Goal: Task Accomplishment & Management: Manage account settings

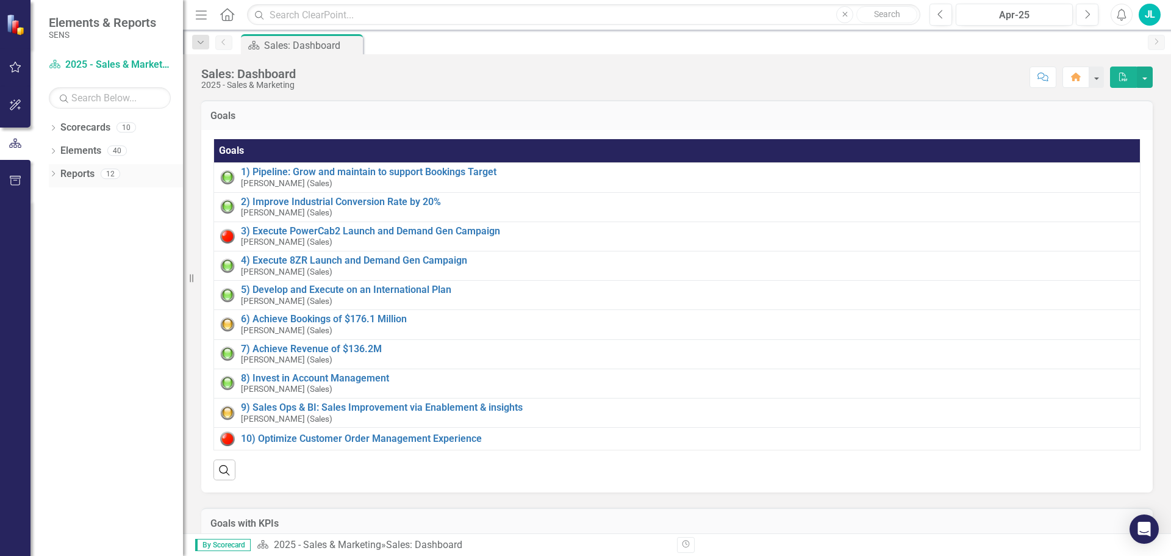
click at [55, 173] on icon "Dropdown" at bounding box center [53, 174] width 9 height 7
click at [57, 285] on icon "Dropdown" at bounding box center [58, 286] width 9 height 7
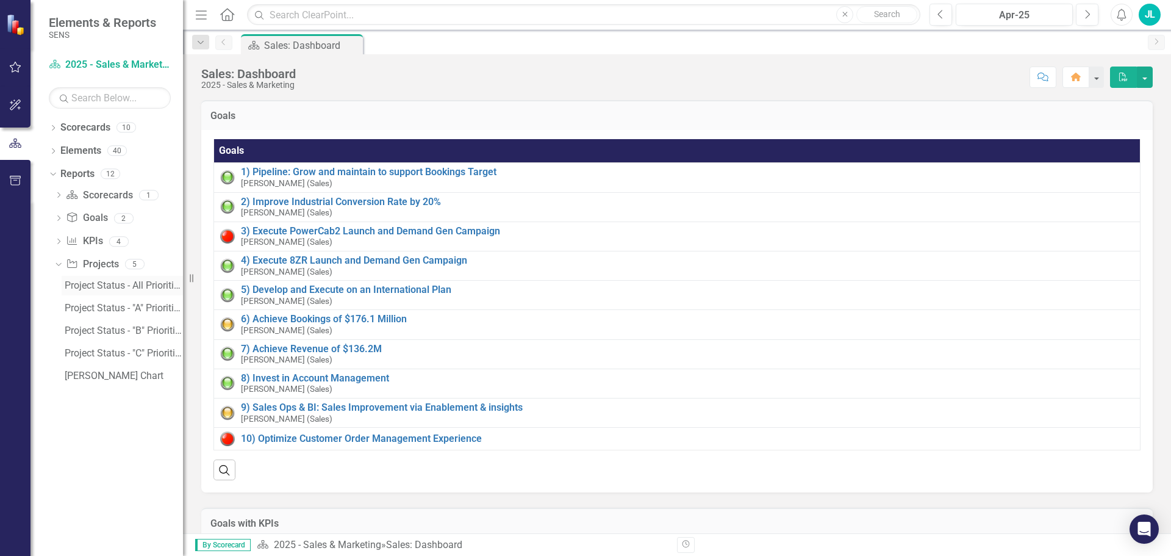
click at [124, 281] on div "Project Status - All Priorities" at bounding box center [124, 285] width 118 height 11
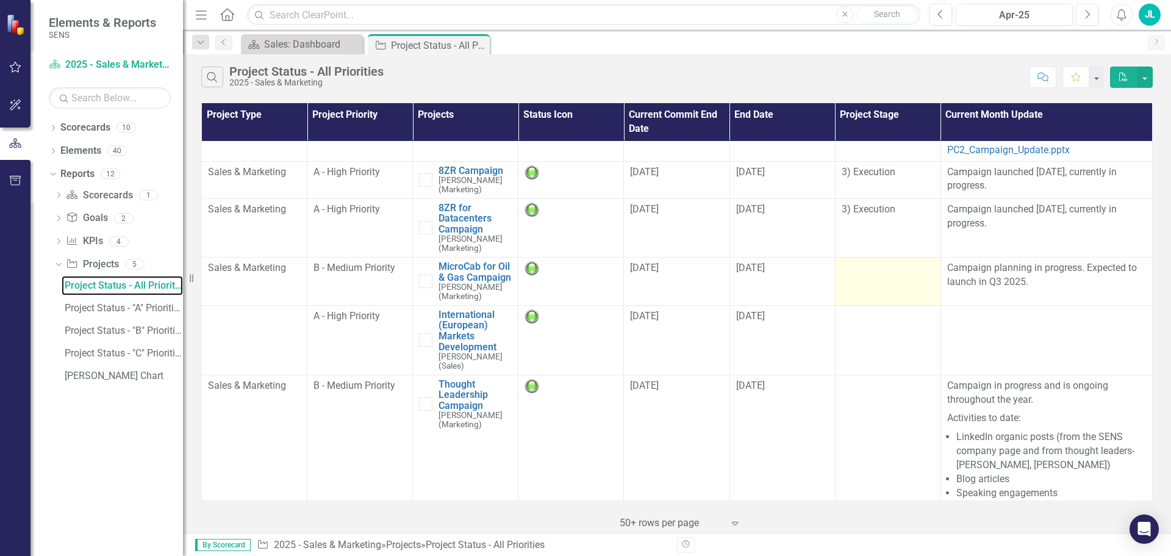
scroll to position [488, 0]
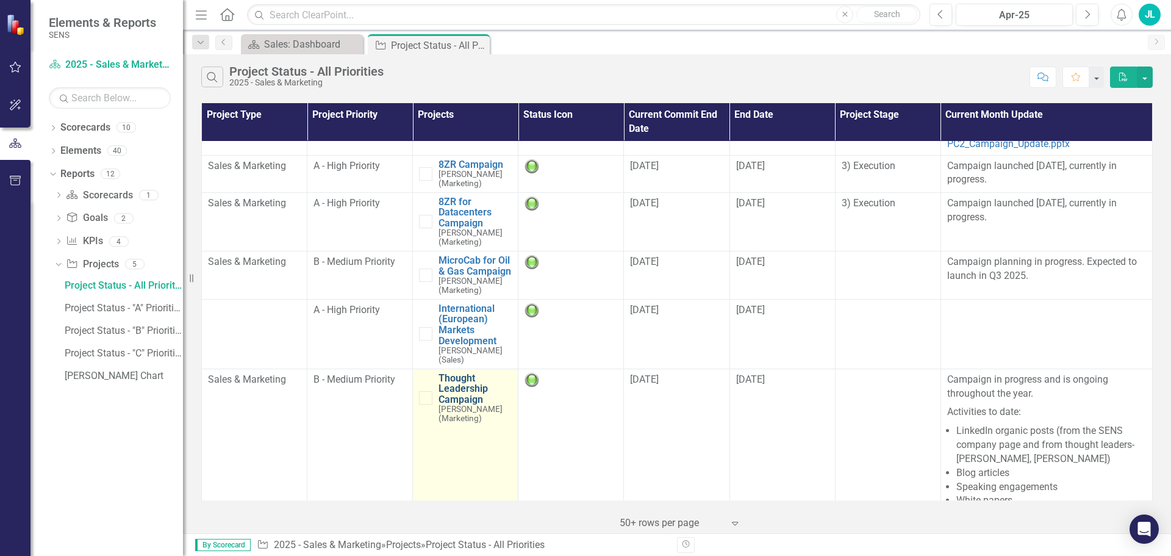
click at [455, 376] on link "Thought Leadership Campaign" at bounding box center [475, 389] width 73 height 32
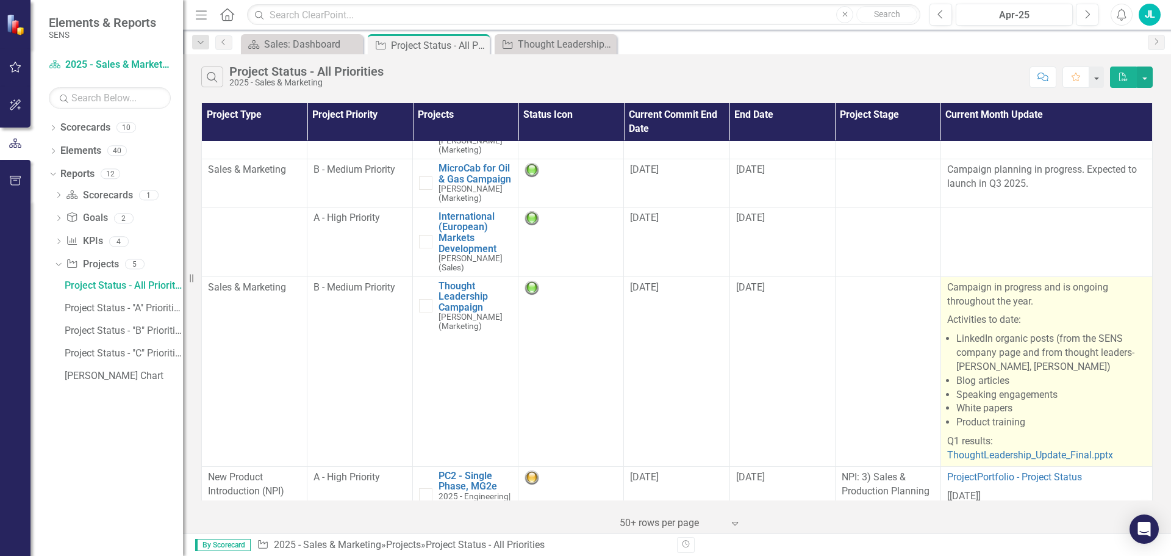
scroll to position [610, 0]
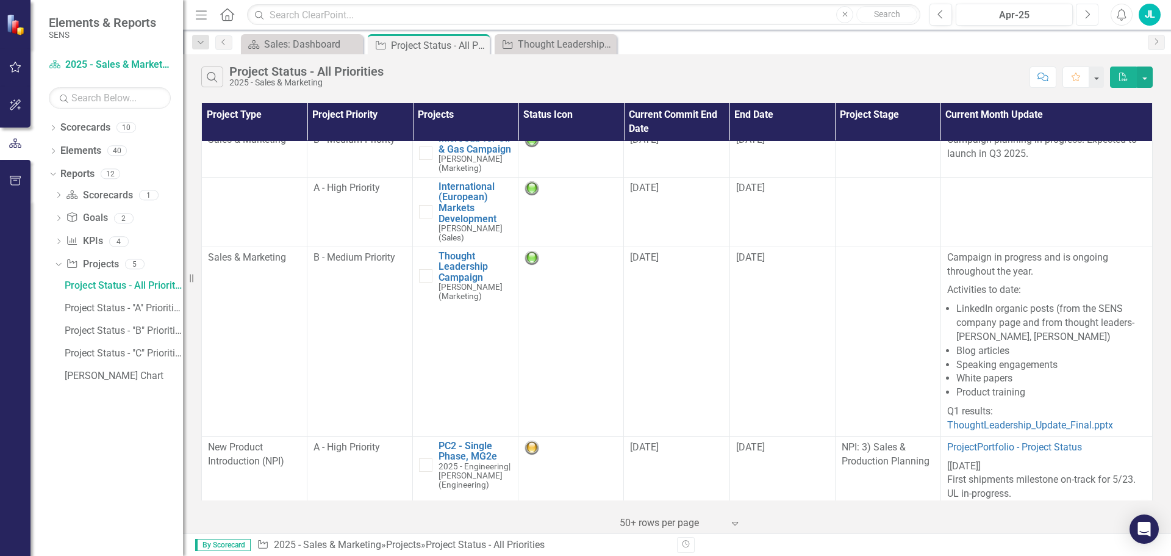
click at [1087, 17] on icon "button" at bounding box center [1088, 14] width 5 height 9
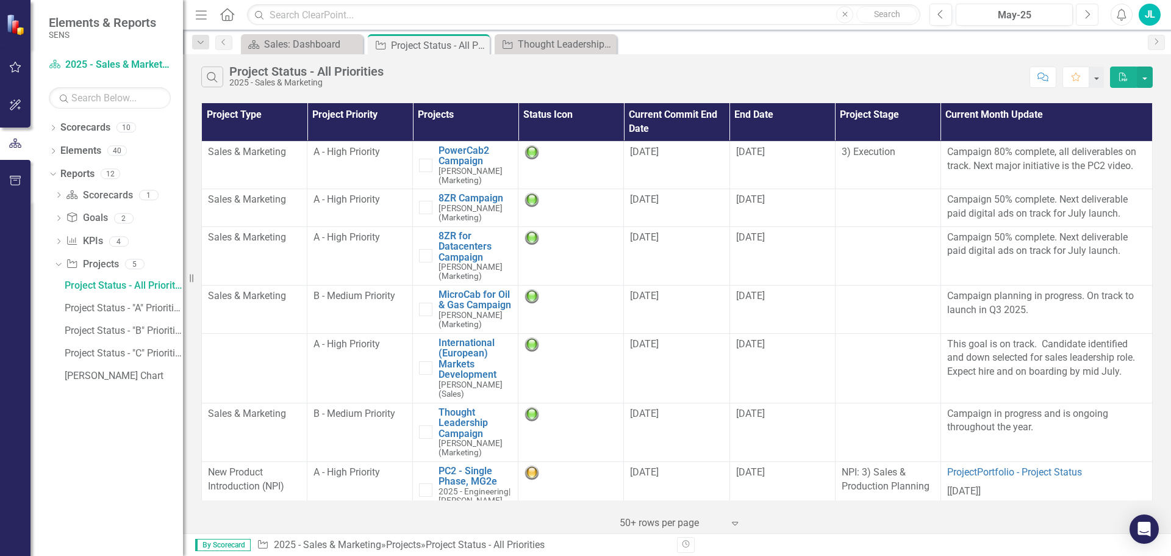
click at [1088, 15] on icon "Next" at bounding box center [1087, 14] width 7 height 11
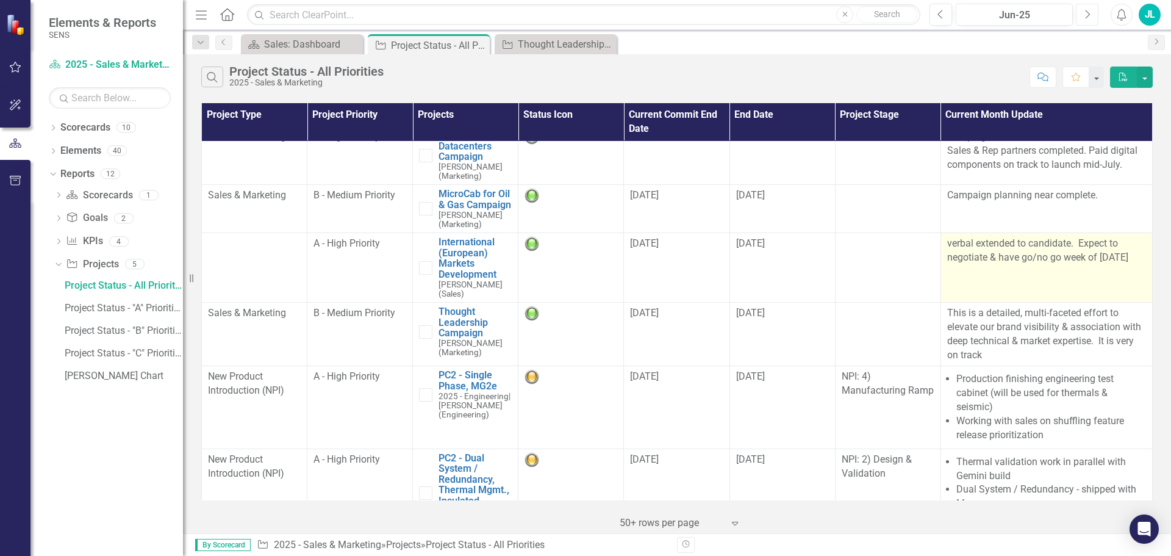
scroll to position [183, 0]
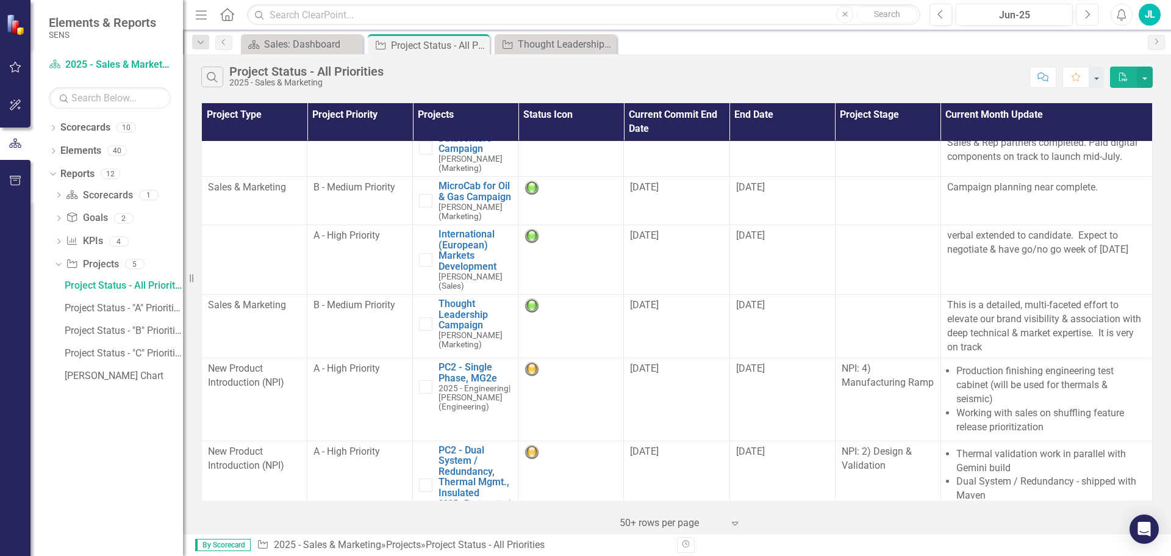
click at [1087, 18] on icon "Next" at bounding box center [1087, 14] width 7 height 11
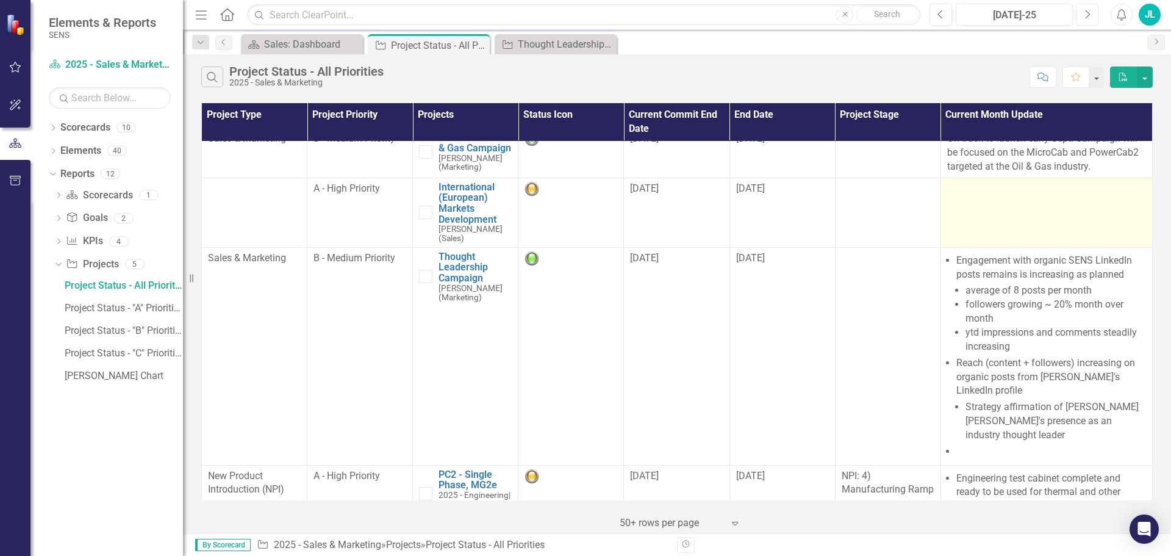
scroll to position [488, 0]
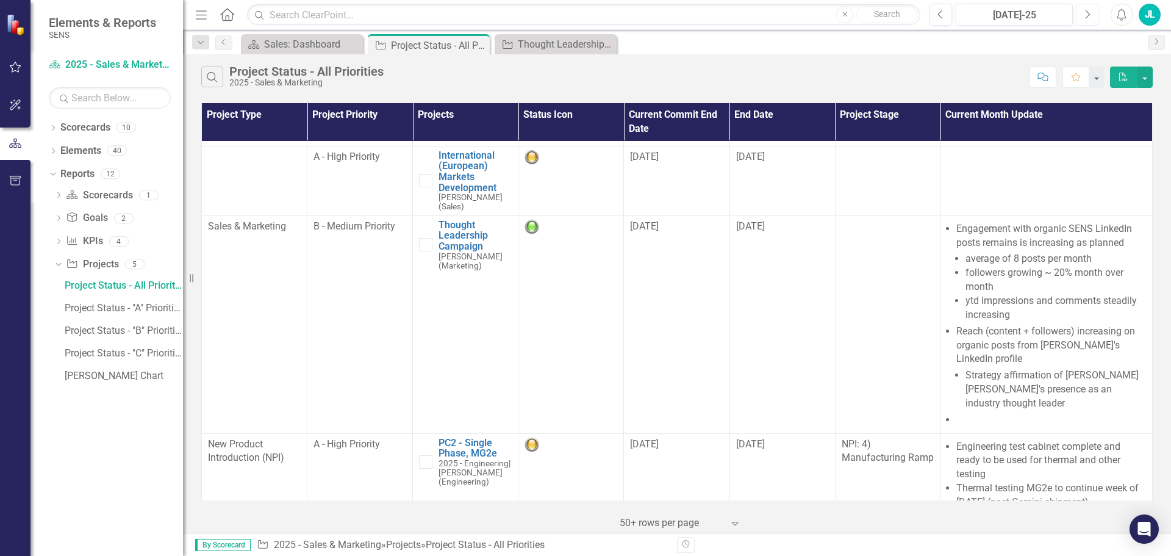
click at [1084, 13] on button "Next" at bounding box center [1087, 15] width 23 height 22
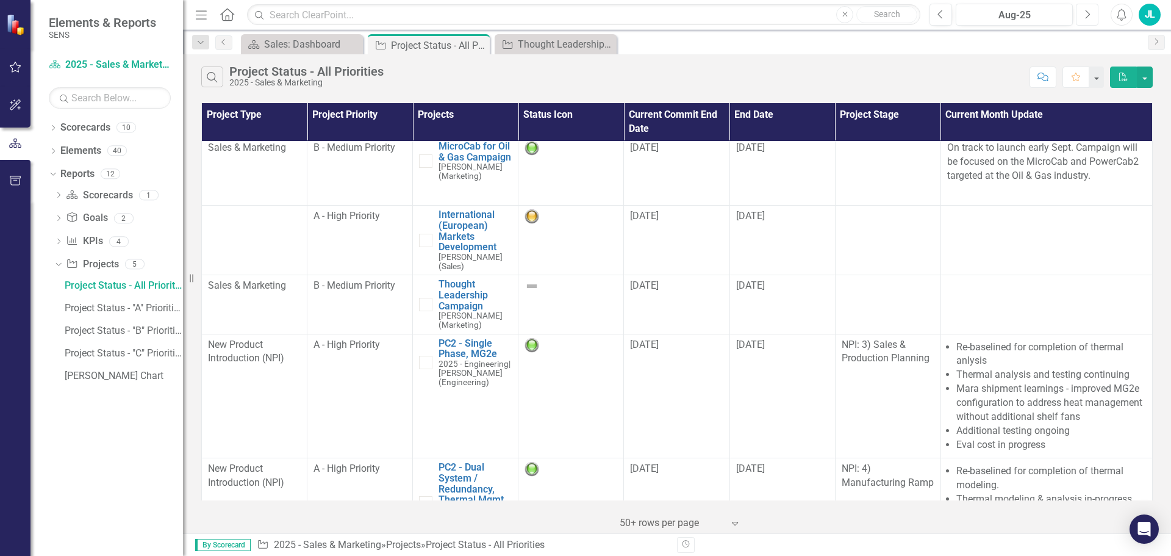
scroll to position [549, 0]
click at [1086, 16] on icon "Next" at bounding box center [1087, 14] width 7 height 11
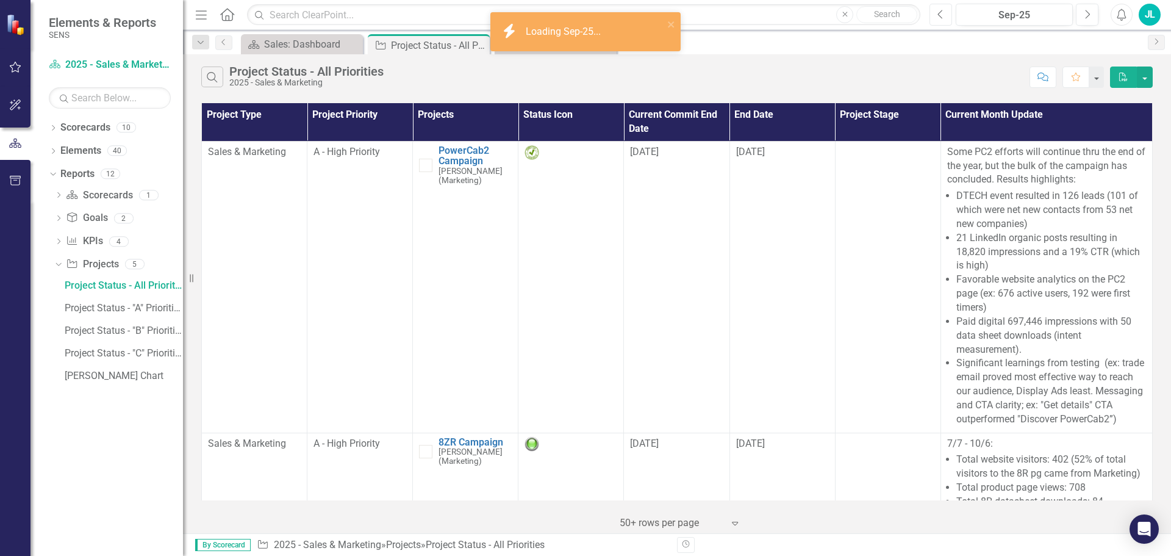
click at [943, 16] on icon "Previous" at bounding box center [941, 14] width 7 height 11
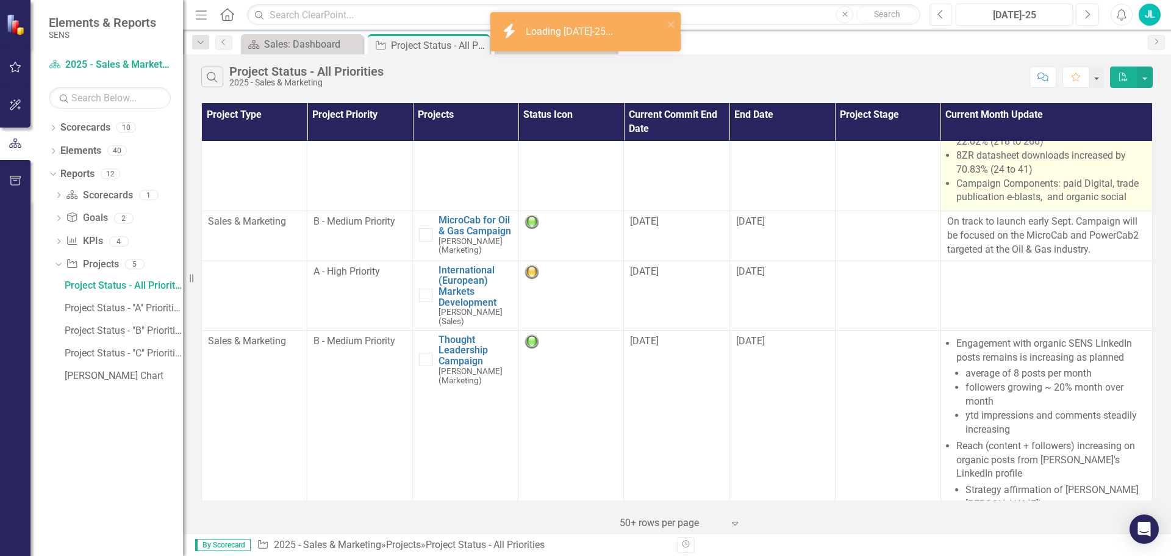
scroll to position [427, 0]
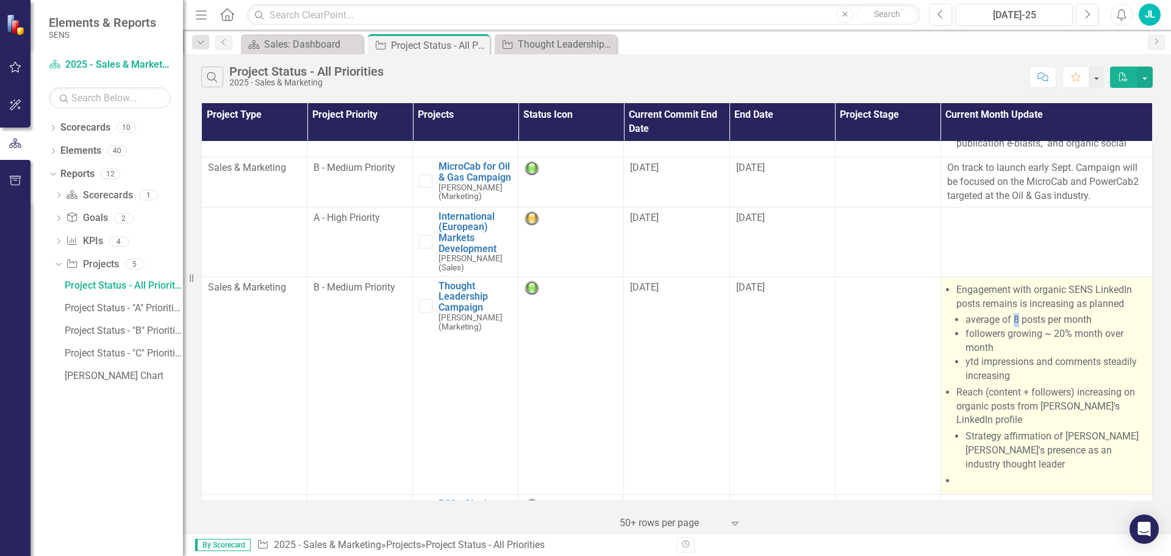
click at [1012, 327] on li "average of 8 posts per month" at bounding box center [1056, 320] width 181 height 14
drag, startPoint x: 1040, startPoint y: 348, endPoint x: 1062, endPoint y: 351, distance: 22.7
click at [1062, 351] on li "followers growing ~ 20% month over month" at bounding box center [1056, 341] width 181 height 28
click at [1030, 383] on li "ytd impressions and comments steadily increasing" at bounding box center [1056, 369] width 181 height 28
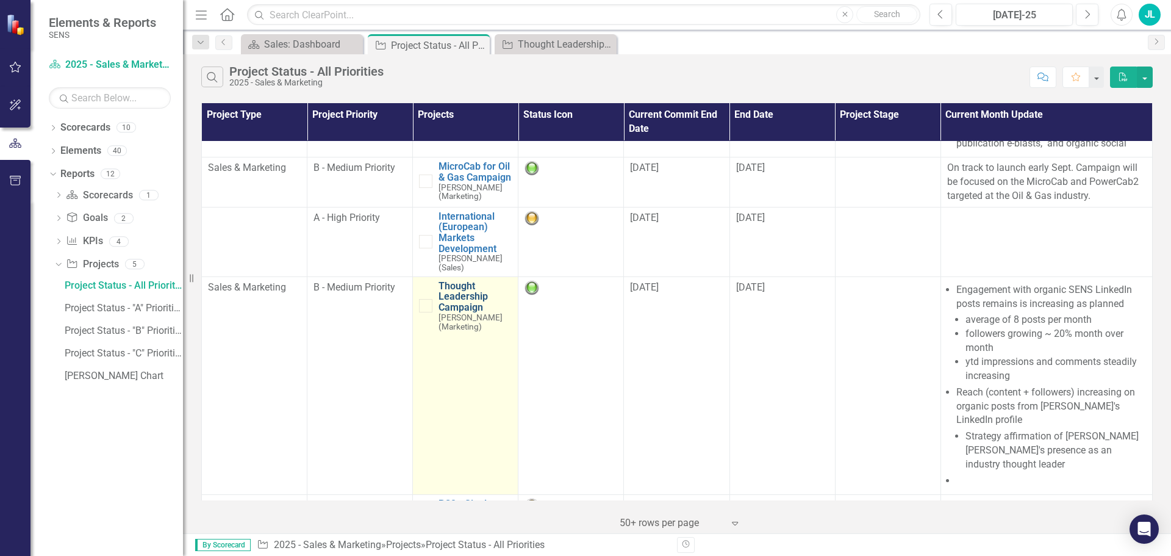
click at [451, 313] on link "Thought Leadership Campaign" at bounding box center [475, 297] width 73 height 32
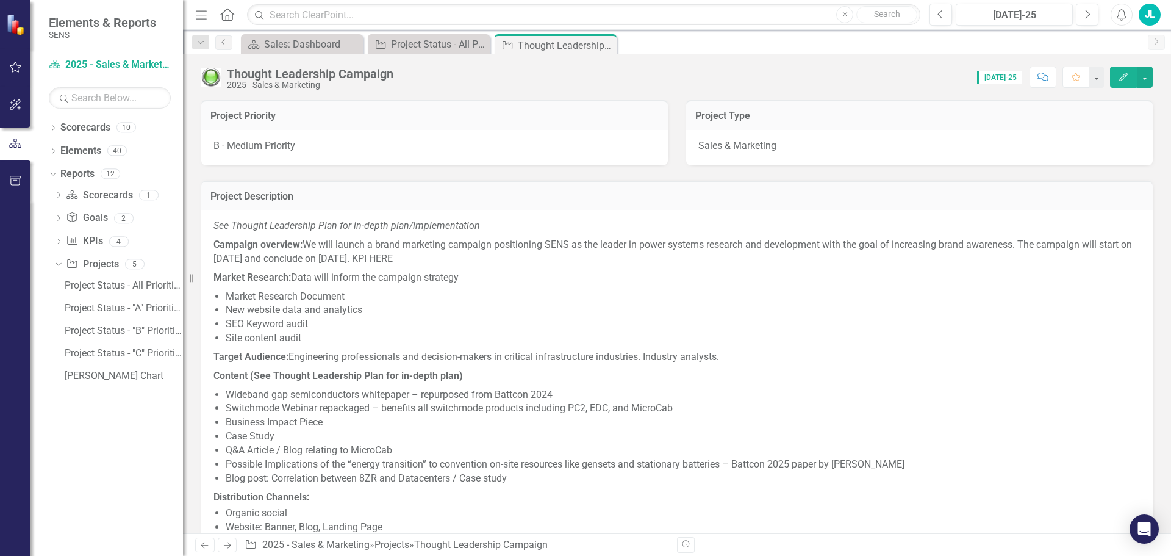
drag, startPoint x: 516, startPoint y: 256, endPoint x: 481, endPoint y: 261, distance: 34.5
click at [481, 261] on p "Campaign overview: We will launch a brand marketing campaign positioning SENS a…" at bounding box center [677, 251] width 927 height 33
click at [117, 335] on div "Project Status - "B" Priorities" at bounding box center [124, 330] width 118 height 11
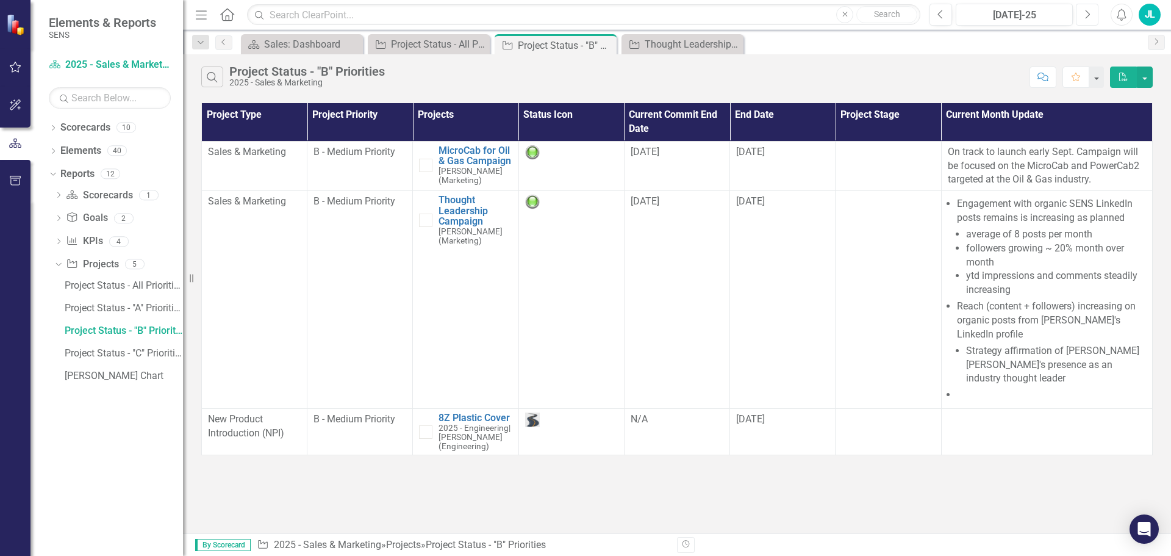
click at [1086, 16] on icon "Next" at bounding box center [1087, 14] width 7 height 11
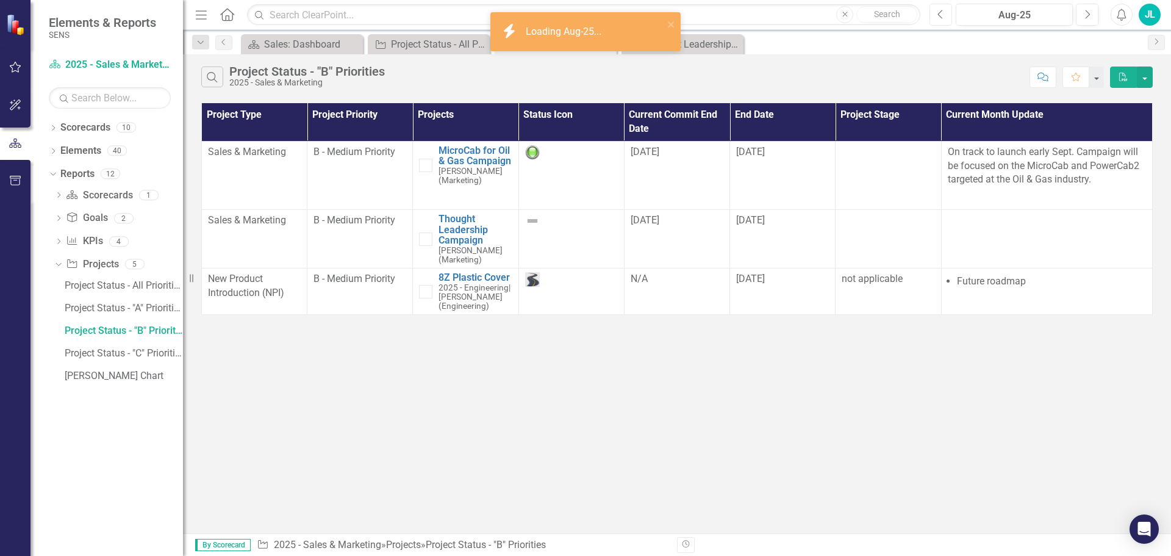
click at [942, 18] on icon "button" at bounding box center [940, 14] width 5 height 9
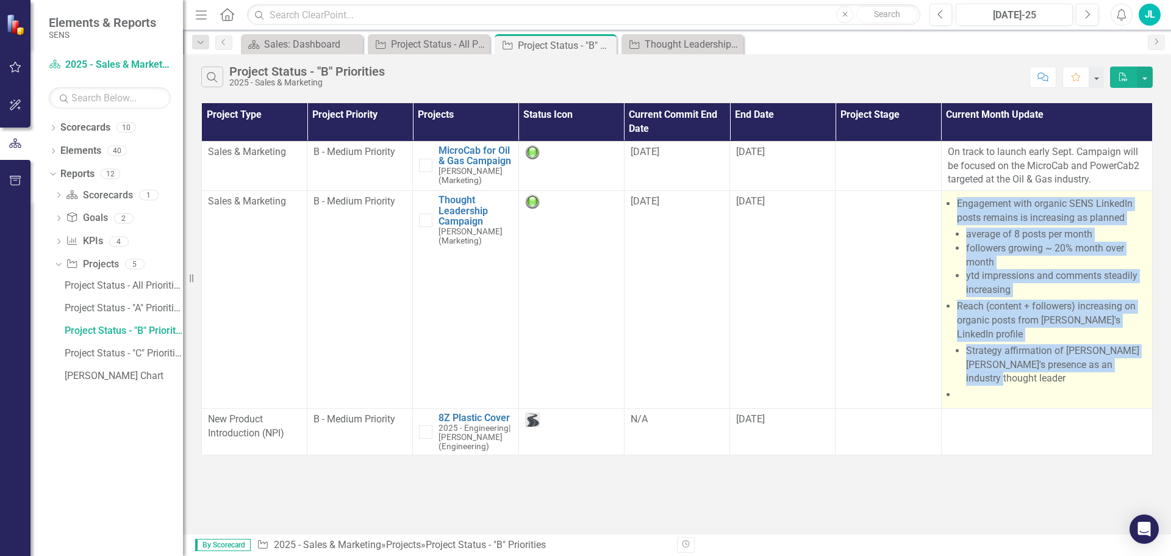
drag, startPoint x: 959, startPoint y: 204, endPoint x: 1147, endPoint y: 353, distance: 239.3
click at [1149, 353] on td "Engagement with organic SENS LinkedIn posts remains is increasing as planned av…" at bounding box center [1046, 300] width 211 height 218
copy ul "Engagement with organic SENS LinkedIn posts remains is increasing as planned av…"
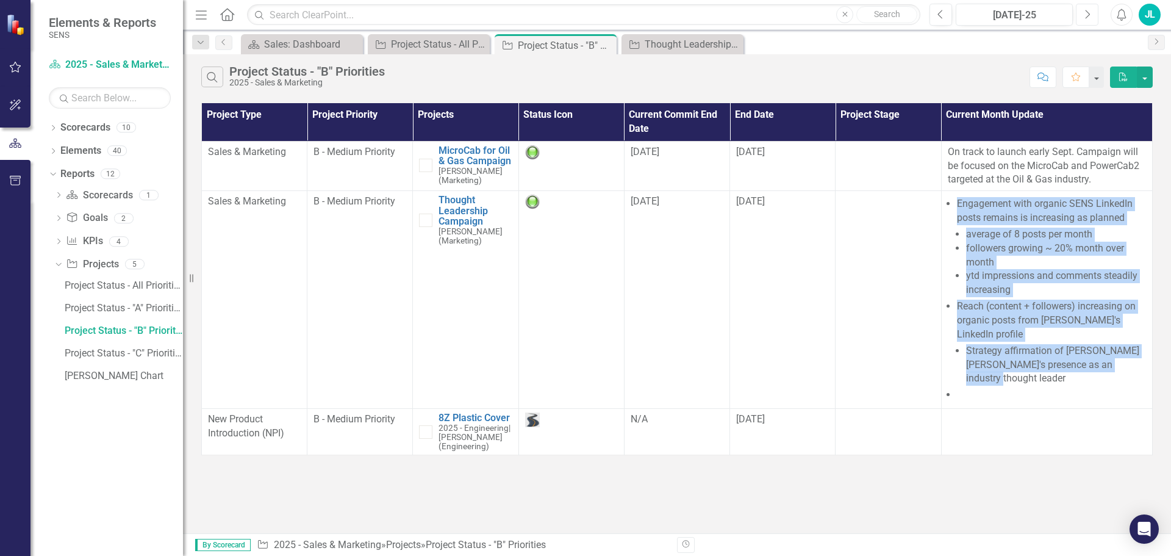
click at [1090, 16] on icon "Next" at bounding box center [1087, 14] width 7 height 11
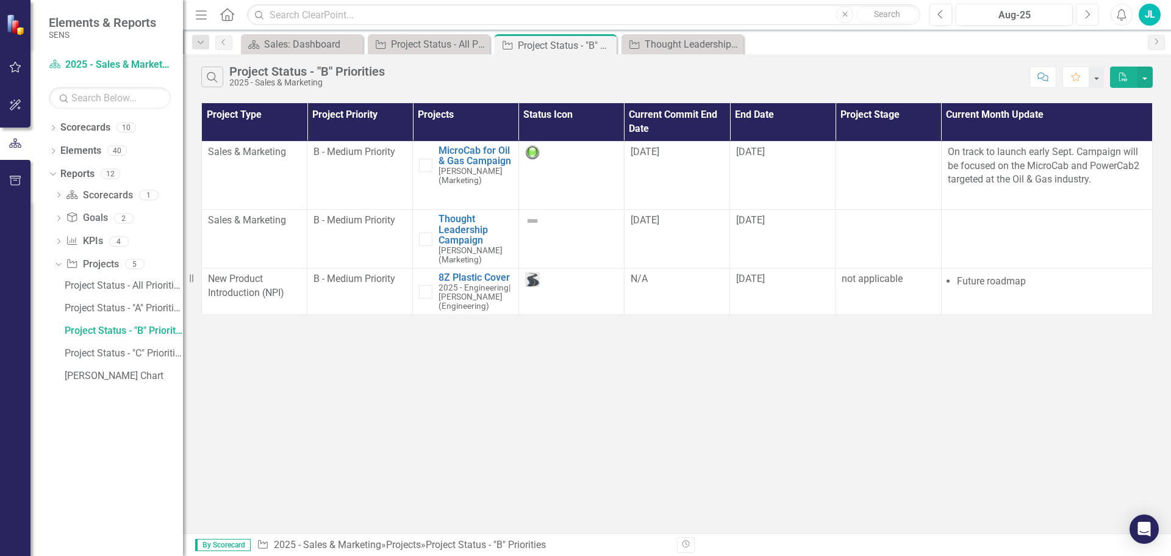
click at [1085, 20] on button "Next" at bounding box center [1087, 15] width 23 height 22
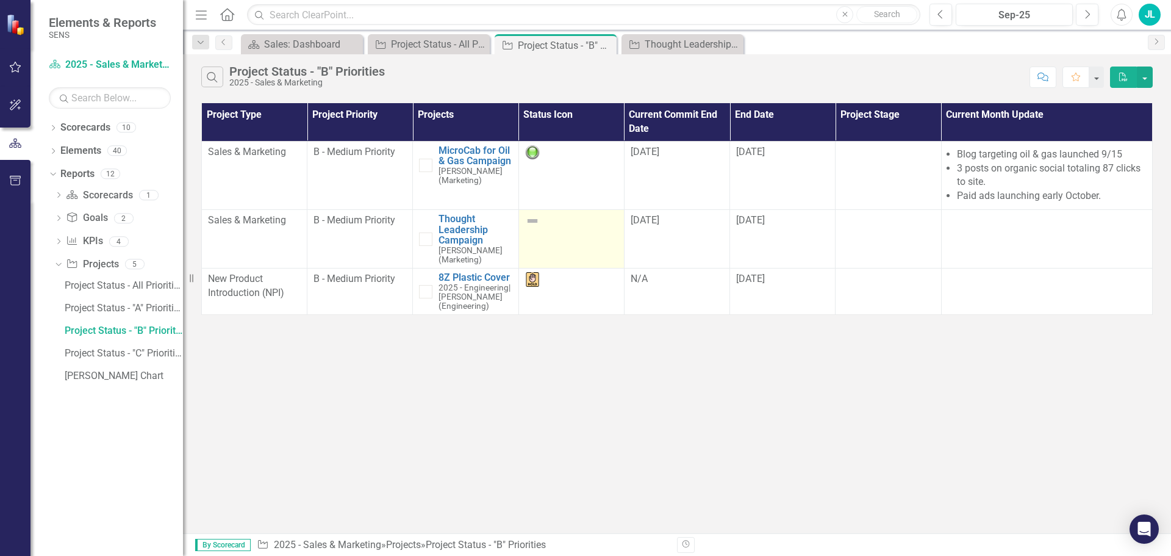
click at [541, 228] on div at bounding box center [571, 221] width 93 height 15
click at [541, 227] on div at bounding box center [571, 221] width 93 height 15
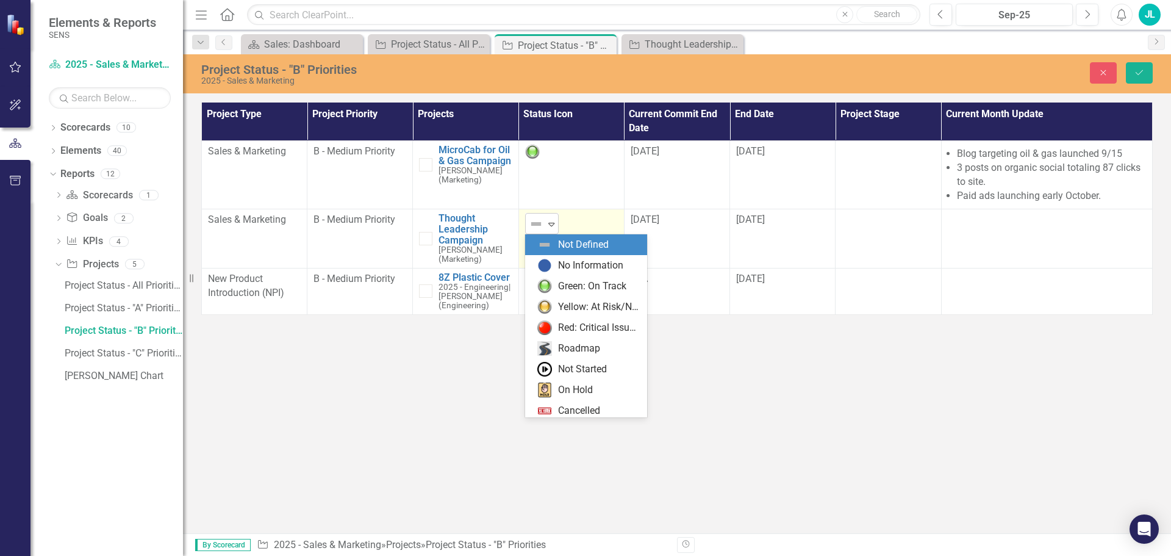
click at [542, 225] on img at bounding box center [536, 224] width 15 height 15
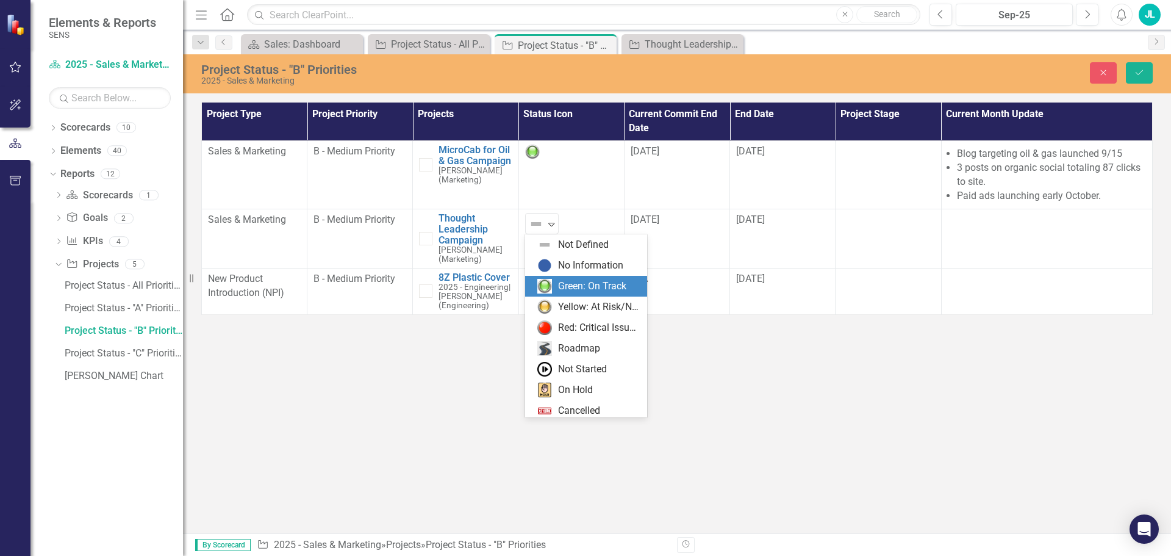
click at [548, 285] on img at bounding box center [544, 286] width 15 height 15
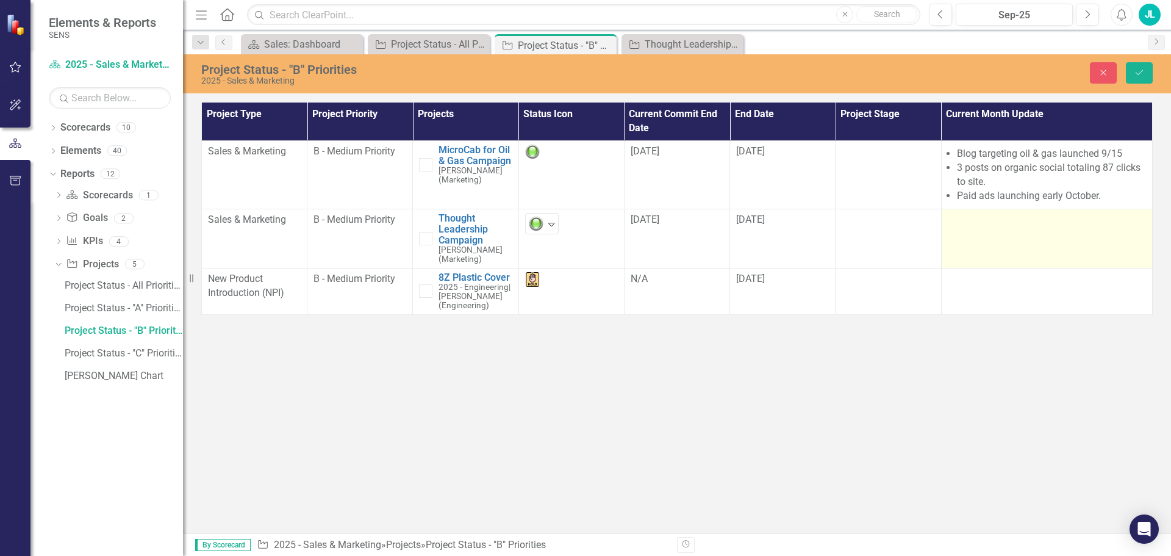
click at [983, 229] on td at bounding box center [1046, 238] width 211 height 59
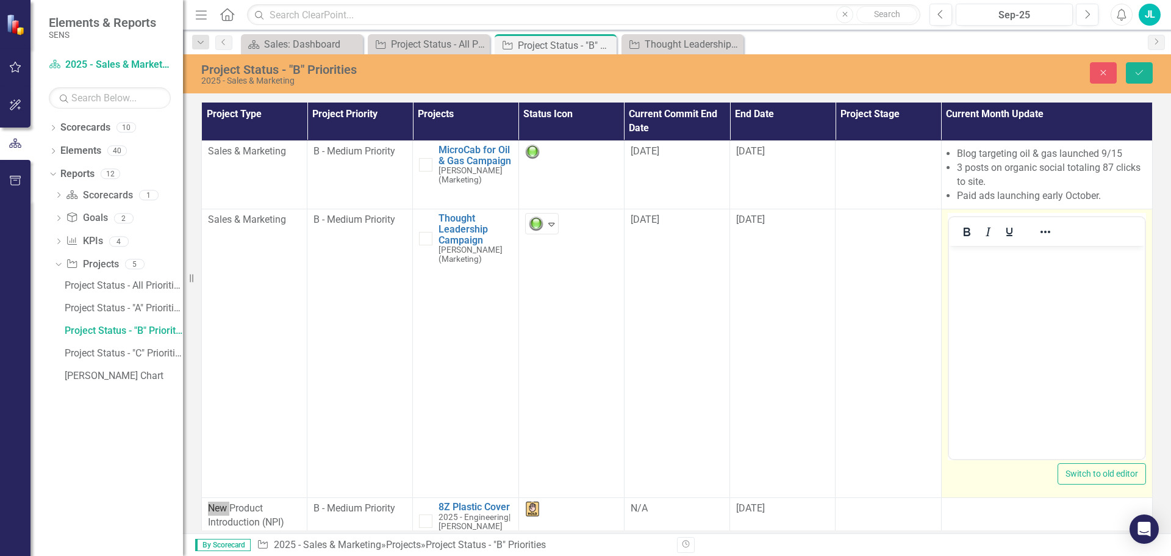
click at [967, 258] on p "Rich Text Area. Press ALT-0 for help." at bounding box center [1047, 256] width 190 height 15
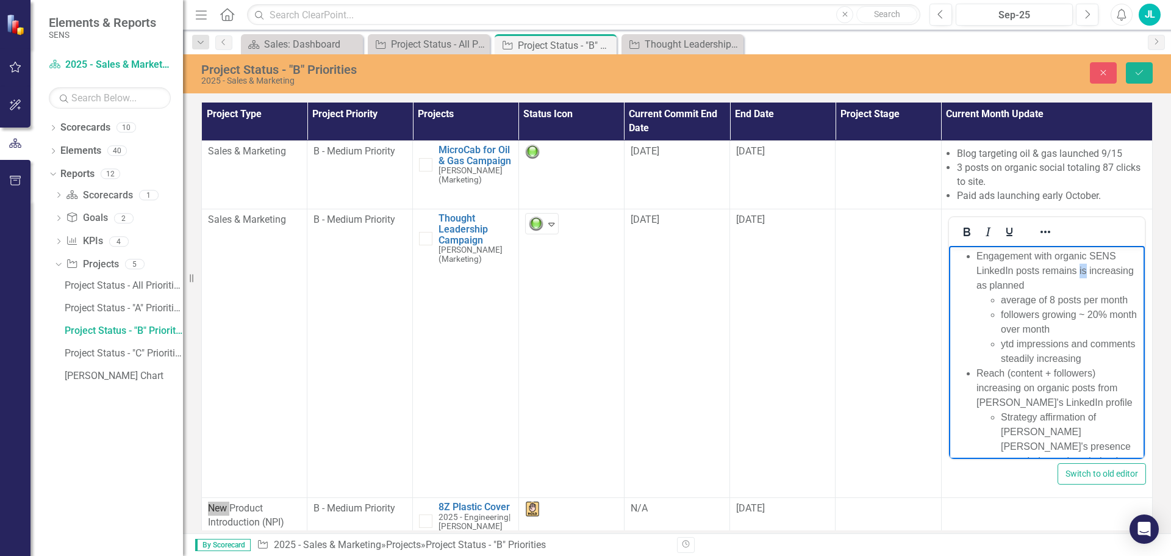
drag, startPoint x: 1087, startPoint y: 272, endPoint x: 1079, endPoint y: 272, distance: 7.3
click at [1079, 272] on li "Engagement with organic SENS LinkedIn posts remains is increasing as planned av…" at bounding box center [1058, 307] width 165 height 117
click at [1048, 272] on li "Engagement with organic SENS LinkedIn posts remains is increasing as planned av…" at bounding box center [1058, 307] width 165 height 117
click at [1088, 315] on li "followers growing ~ 20% month over month" at bounding box center [1071, 321] width 141 height 29
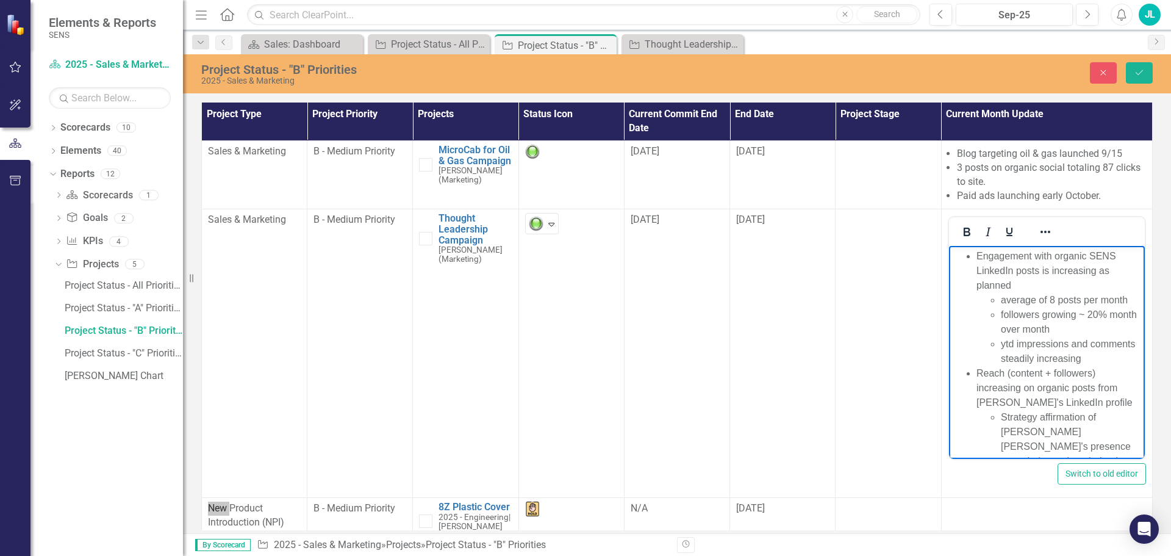
click at [1092, 342] on li "ytd impressions and comments steadily increasing" at bounding box center [1071, 351] width 141 height 29
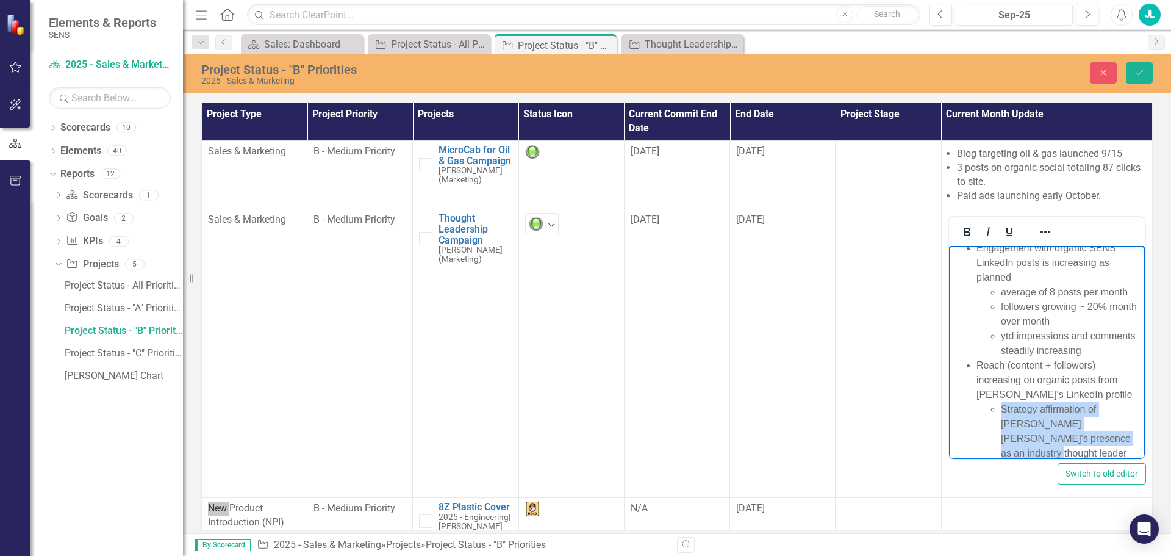
drag, startPoint x: 1001, startPoint y: 417, endPoint x: 1109, endPoint y: 455, distance: 115.2
click at [1109, 455] on body "Engagement with organic SENS LinkedIn posts is increasing as planned average of…" at bounding box center [1047, 355] width 196 height 235
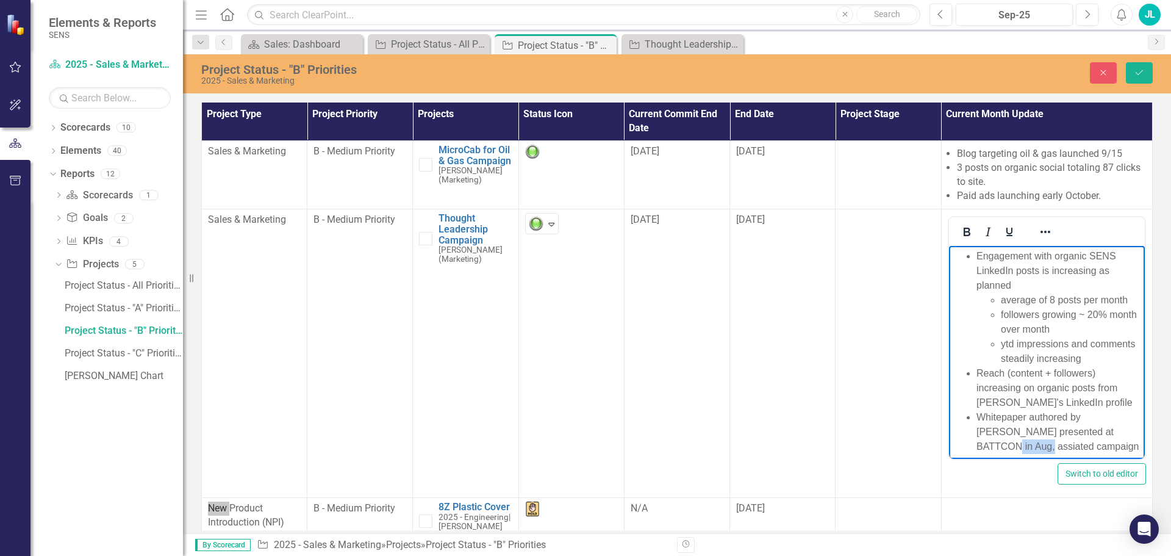
drag, startPoint x: 994, startPoint y: 445, endPoint x: 980, endPoint y: 440, distance: 14.5
click at [980, 440] on li "Whitepaper authored by [PERSON_NAME] presented at BATTCON in Aug, assiated camp…" at bounding box center [1058, 432] width 165 height 44
click at [990, 445] on li "Whitepaper authored by [PERSON_NAME] presented at BATTCON in Aug, assiated camp…" at bounding box center [1058, 432] width 165 height 44
click at [1070, 415] on li "Whitepaper authored by [PERSON_NAME] presented at BATTCON in Aug, associated ca…" at bounding box center [1058, 439] width 165 height 59
click at [1073, 432] on li "Whitepaper authored and presented by [PERSON_NAME] presented at BATTCON in Aug,…" at bounding box center [1058, 439] width 165 height 59
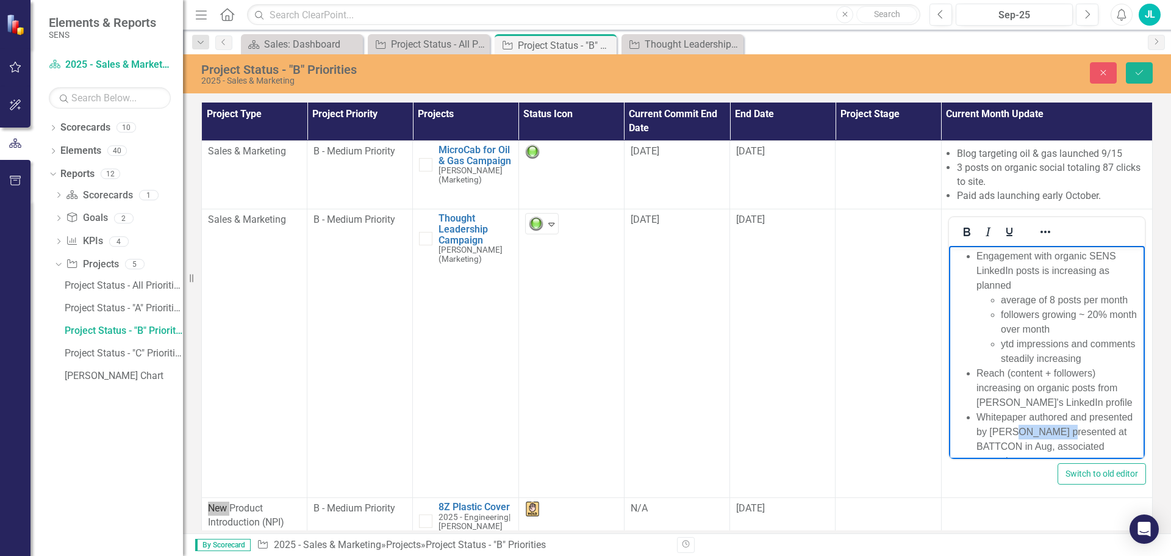
click at [1073, 432] on li "Whitepaper authored and presented by [PERSON_NAME] presented at BATTCON in Aug,…" at bounding box center [1058, 439] width 165 height 59
click at [1055, 451] on li "Whitepaper authored and presented by [PERSON_NAME] at BATTCON in Aug, associate…" at bounding box center [1058, 432] width 165 height 59
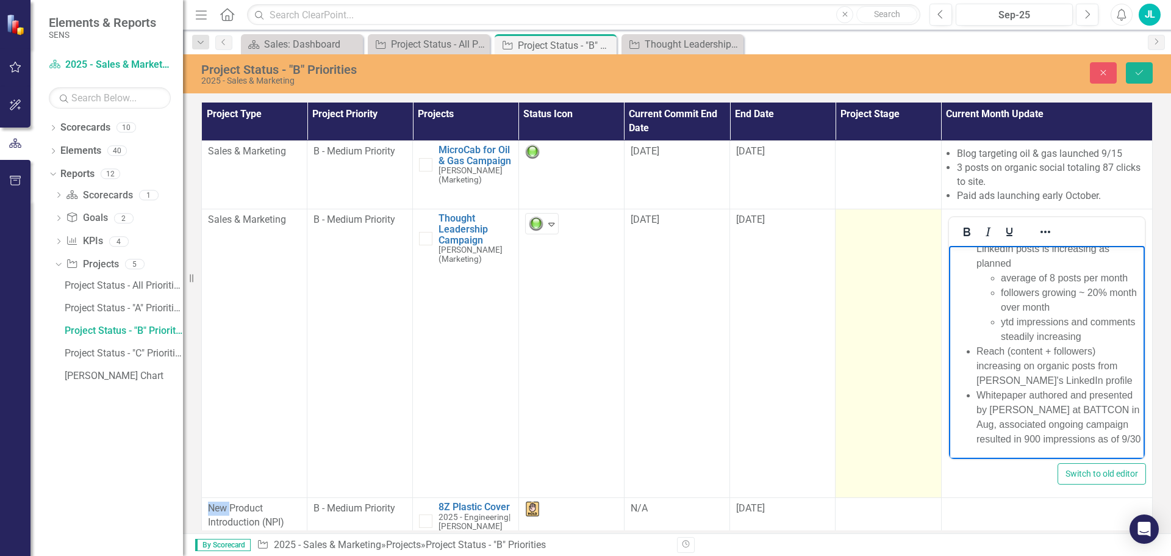
click at [868, 387] on td at bounding box center [889, 353] width 106 height 289
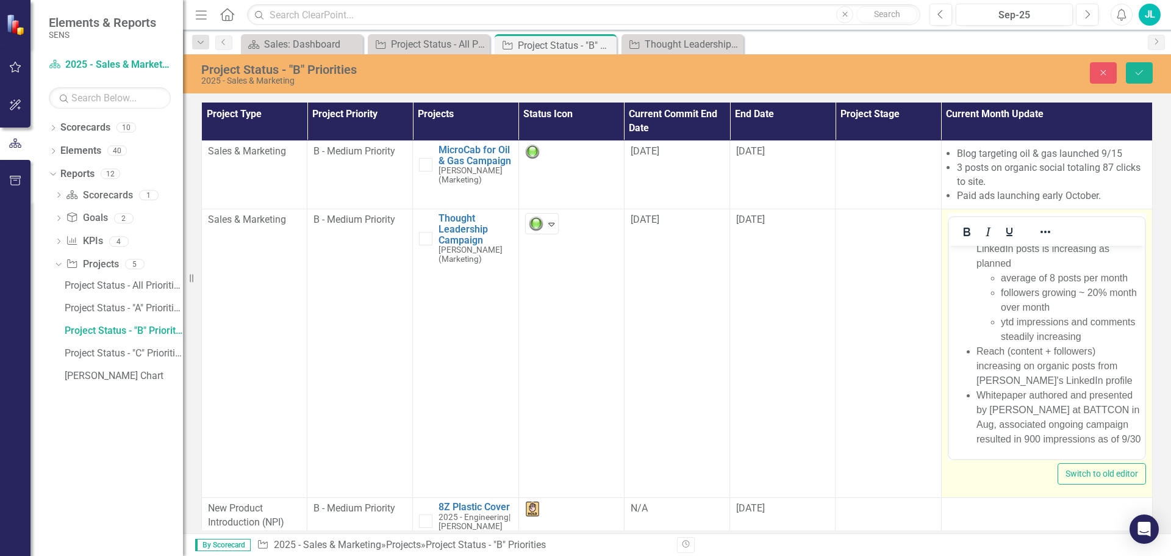
click at [998, 447] on li "Whitepaper authored and presented by [PERSON_NAME] at BATTCON in Aug, associate…" at bounding box center [1058, 417] width 165 height 59
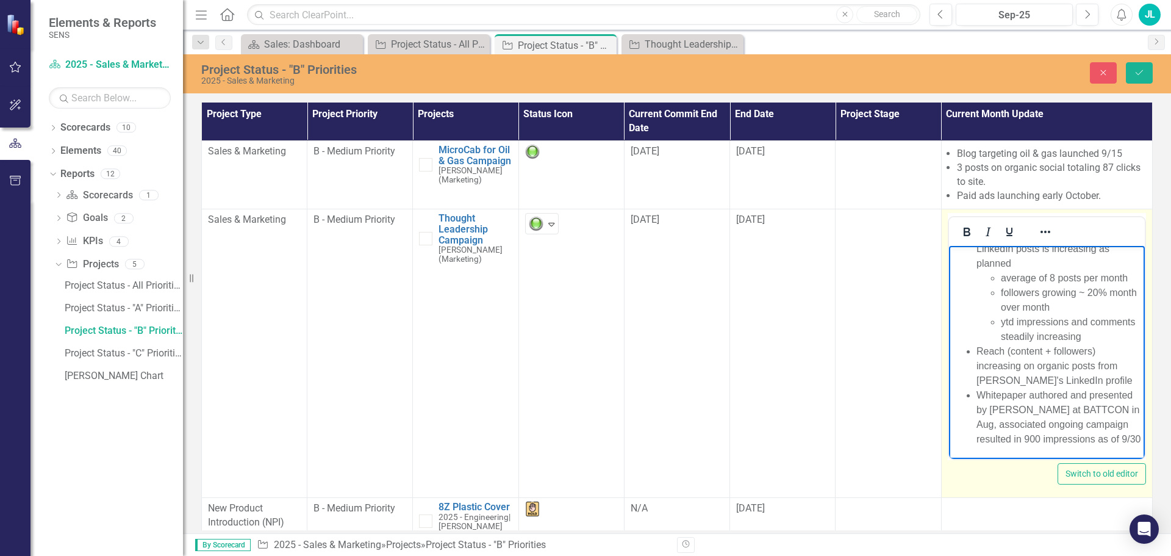
click at [1038, 440] on li "Whitepaper authored and presented by [PERSON_NAME] at BATTCON in Aug, associate…" at bounding box center [1058, 417] width 165 height 59
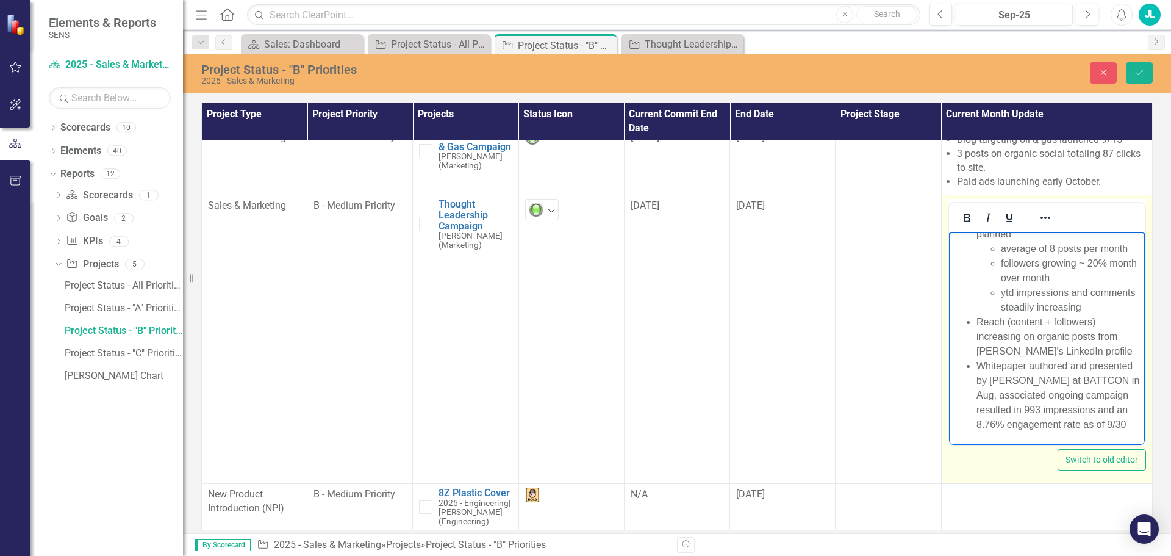
click at [992, 393] on li "Whitepaper authored and presented by [PERSON_NAME] at BATTCON in Aug, associate…" at bounding box center [1058, 395] width 165 height 73
click at [970, 409] on ul "Engagement with organic SENS LinkedIn posts is increasing as planned average of…" at bounding box center [1047, 315] width 190 height 234
click at [1093, 422] on li "Whitepaper authored and presented by [PERSON_NAME] at BATTCON in Aug. Associate…" at bounding box center [1058, 388] width 165 height 88
click at [1101, 423] on li "Whitepaper authored and presented by [PERSON_NAME] at BATTCON in Aug. Associate…" at bounding box center [1058, 388] width 165 height 88
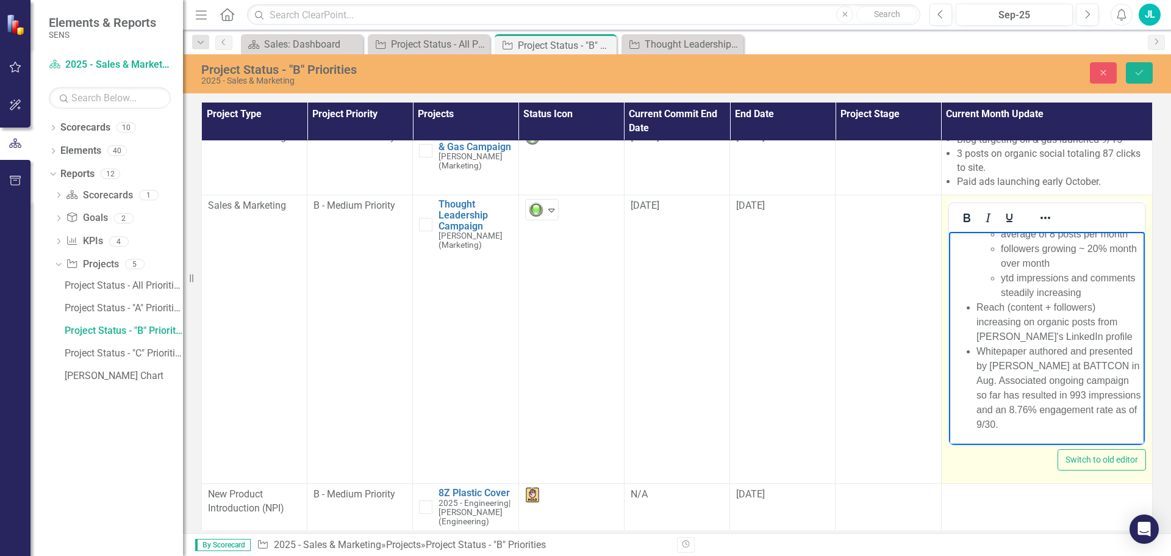
click at [1129, 383] on li "Whitepaper authored and presented by [PERSON_NAME] at BATTCON in Aug. Associate…" at bounding box center [1058, 388] width 165 height 88
click at [978, 396] on li "Whitepaper authored and presented by [PERSON_NAME] at BATTCON in Aug. Associate…" at bounding box center [1058, 388] width 165 height 88
click at [1044, 213] on icon "Reveal or hide additional toolbar items" at bounding box center [1045, 217] width 15 height 15
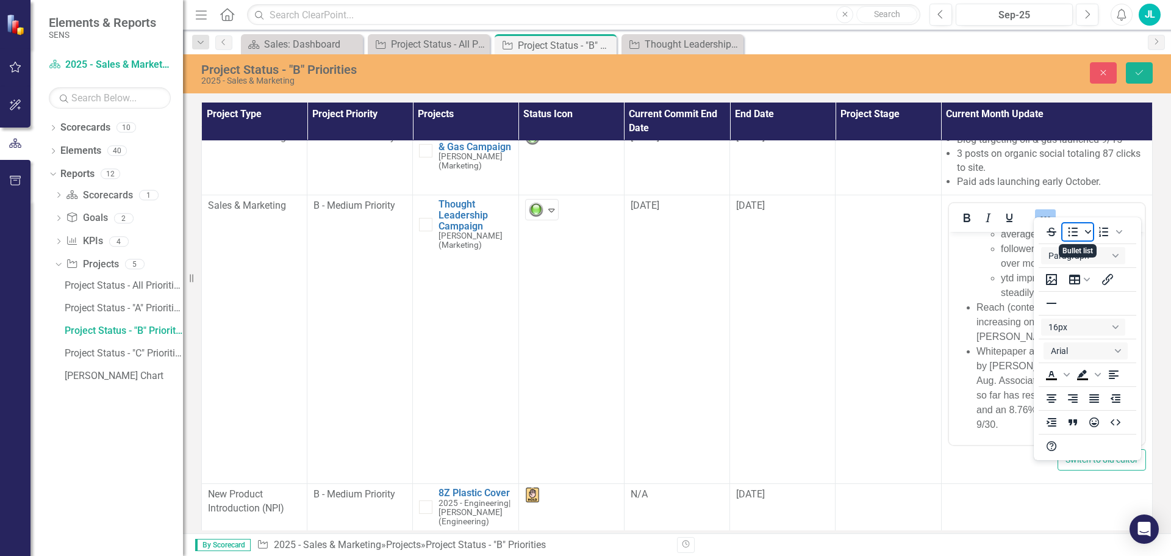
click at [1089, 234] on icon "Bullet list" at bounding box center [1088, 232] width 6 height 6
click at [1038, 262] on div "Circle" at bounding box center [1036, 263] width 34 height 34
click at [1087, 231] on icon "Bullet list" at bounding box center [1088, 232] width 6 height 4
click at [1002, 260] on div "Default" at bounding box center [1002, 263] width 34 height 34
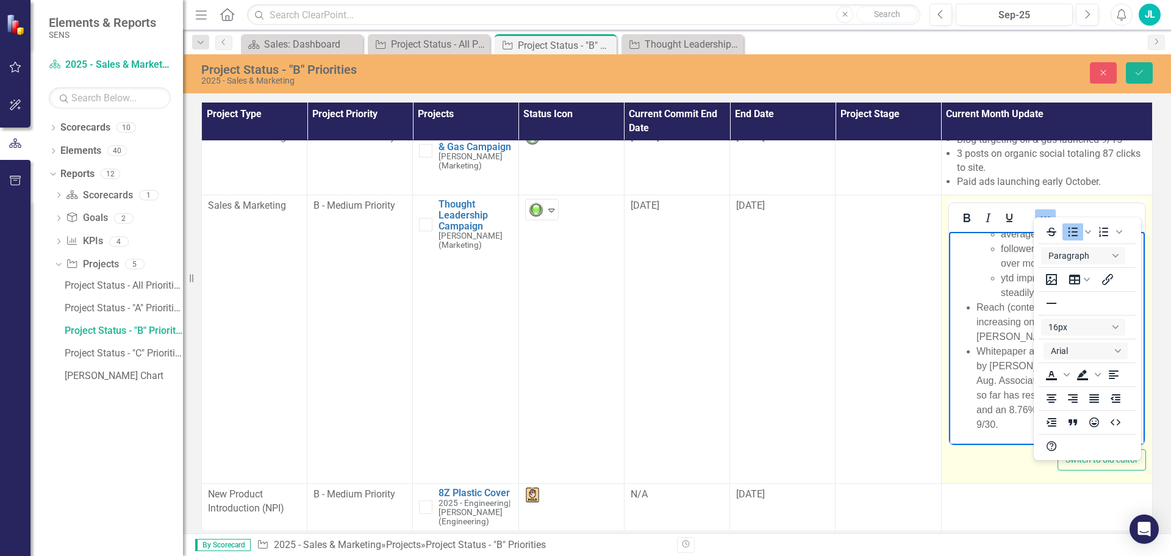
click at [977, 409] on li "Whitepaper authored and presented by [PERSON_NAME] at BATTCON in Aug. Associate…" at bounding box center [1058, 388] width 165 height 88
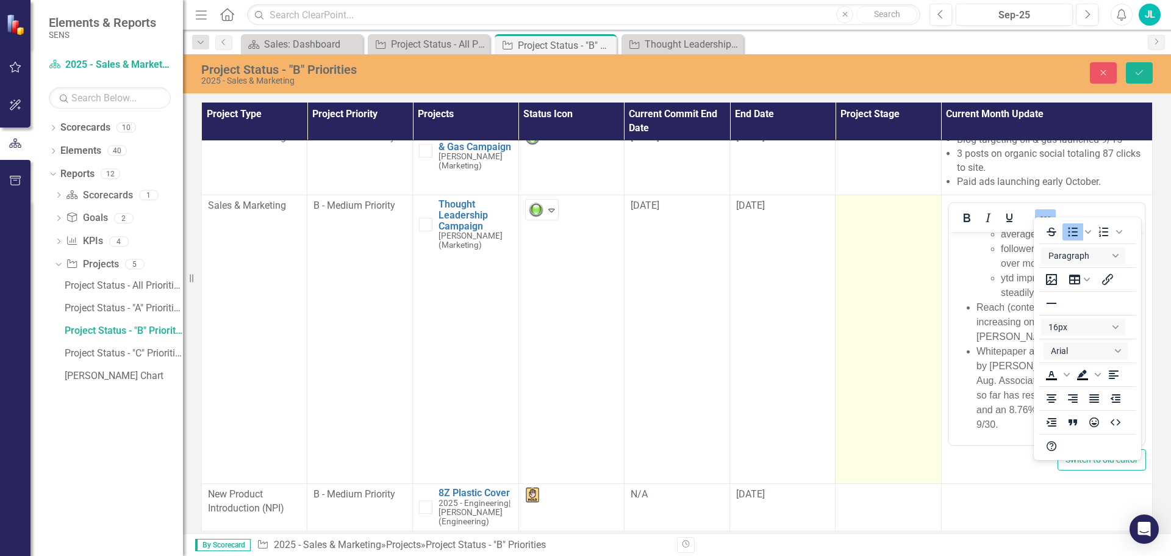
click at [885, 384] on td at bounding box center [889, 339] width 106 height 289
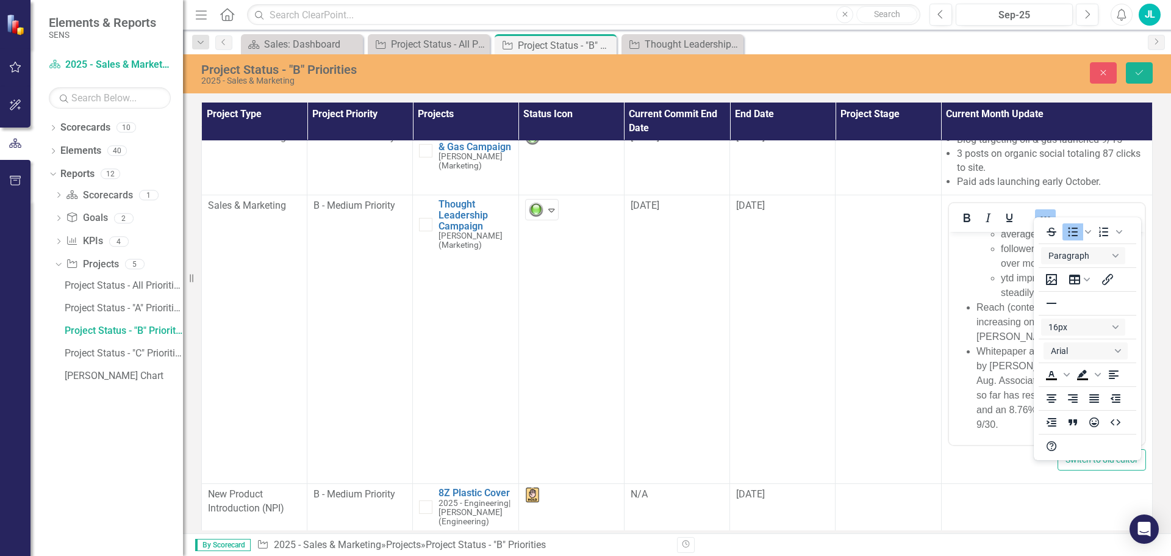
click at [1043, 508] on td at bounding box center [1046, 507] width 211 height 46
click at [1077, 231] on icon "Bullet list" at bounding box center [1074, 232] width 10 height 9
click at [1145, 75] on icon "Save" at bounding box center [1139, 72] width 11 height 9
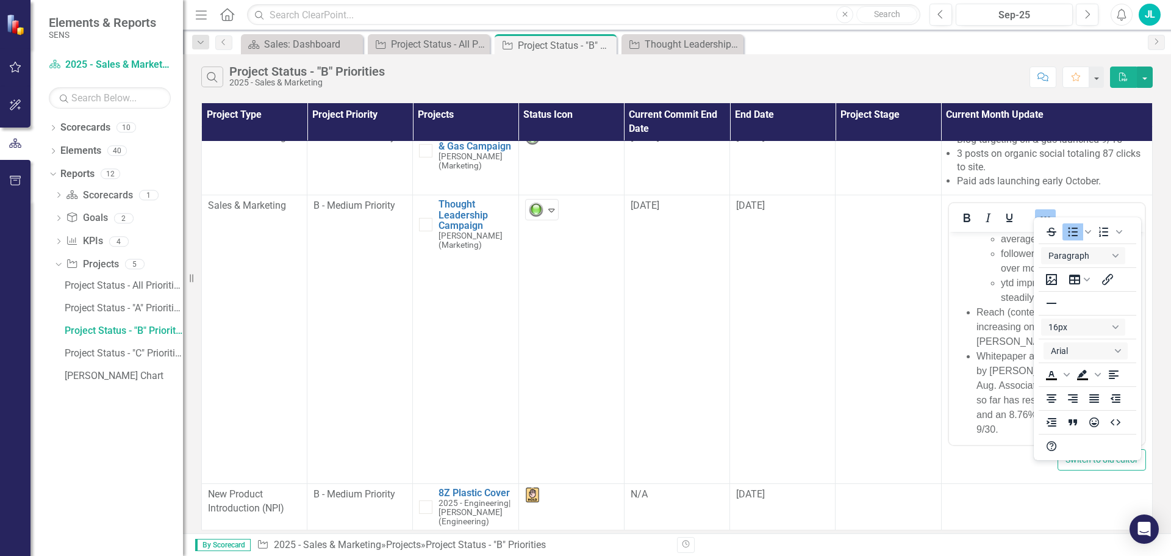
scroll to position [0, 0]
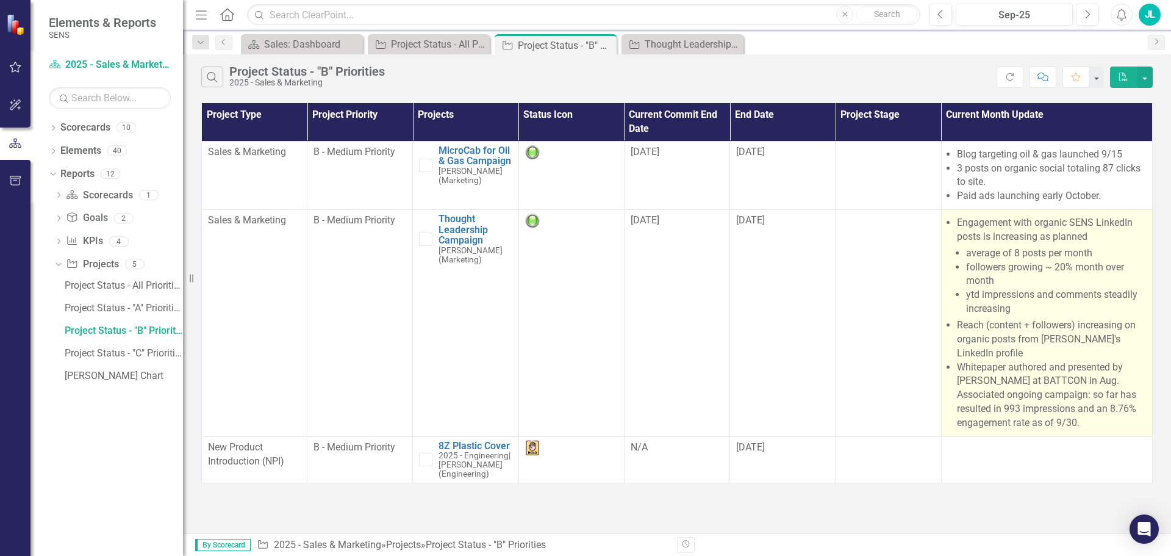
click at [1004, 370] on li "Whitepaper authored and presented by [PERSON_NAME] at BATTCON in Aug. Associate…" at bounding box center [1051, 396] width 189 height 70
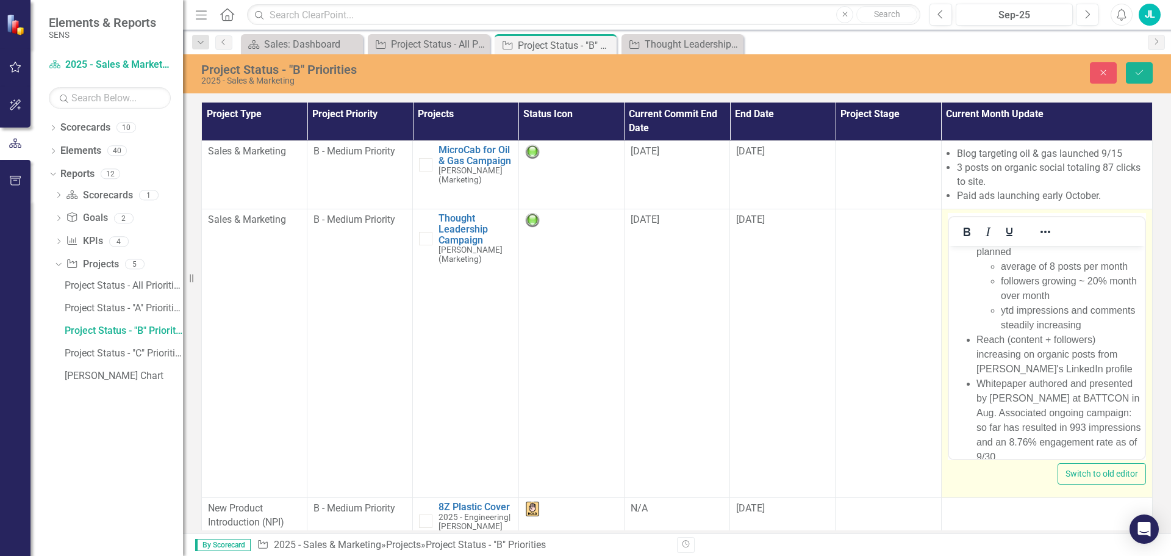
scroll to position [52, 0]
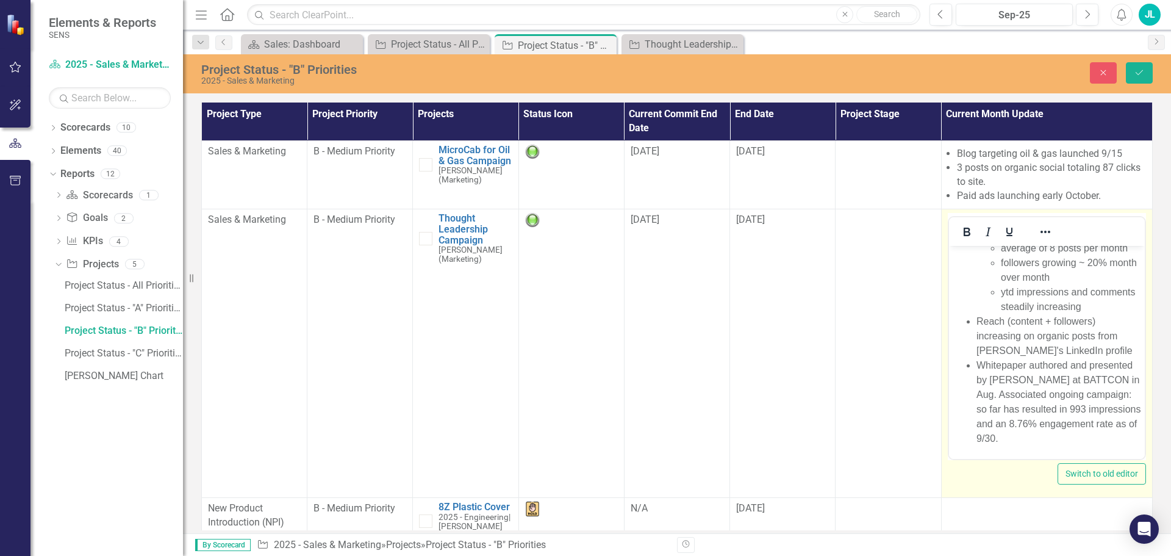
click at [999, 394] on li "Whitepaper authored and presented by [PERSON_NAME] at BATTCON in Aug. Associate…" at bounding box center [1058, 402] width 165 height 88
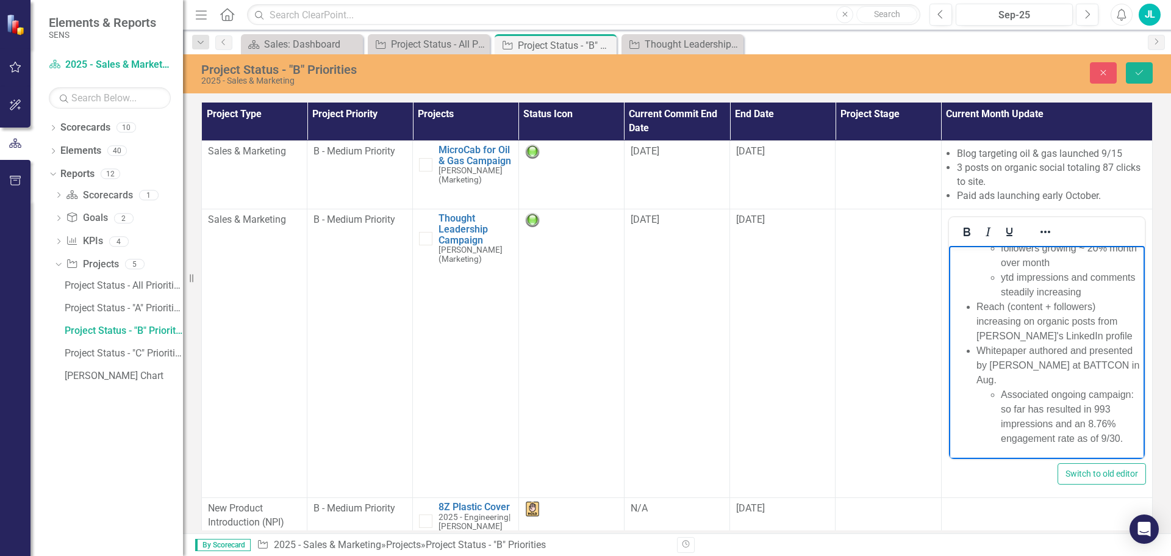
scroll to position [81, 0]
click at [1019, 364] on li "Whitepaper authored and presented by [PERSON_NAME] at BATTCON in Aug. Associate…" at bounding box center [1058, 394] width 165 height 102
click at [979, 410] on li "Whitepaper authored and presented by [PERSON_NAME] at BATTCON in Aug. Associate…" at bounding box center [1058, 402] width 165 height 88
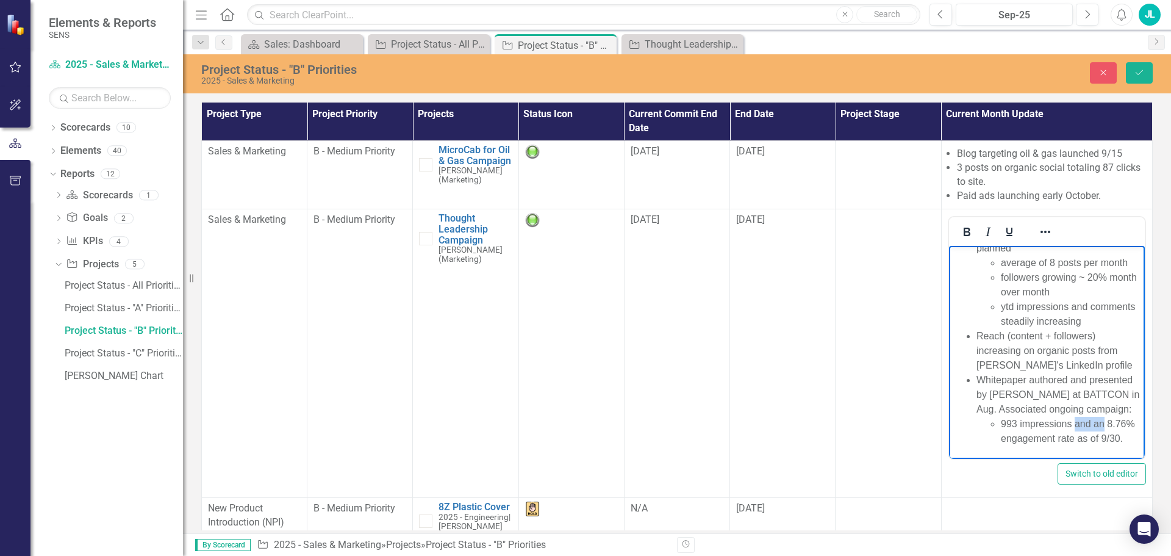
drag, startPoint x: 1076, startPoint y: 404, endPoint x: 1105, endPoint y: 410, distance: 30.4
click at [1105, 417] on li "993 impressions and an 8.76% engagement rate as of 9/30." at bounding box center [1071, 431] width 141 height 29
click at [1127, 397] on li "Whitepaper authored and presented by [PERSON_NAME] at BATTCON in Aug. Associate…" at bounding box center [1058, 402] width 165 height 88
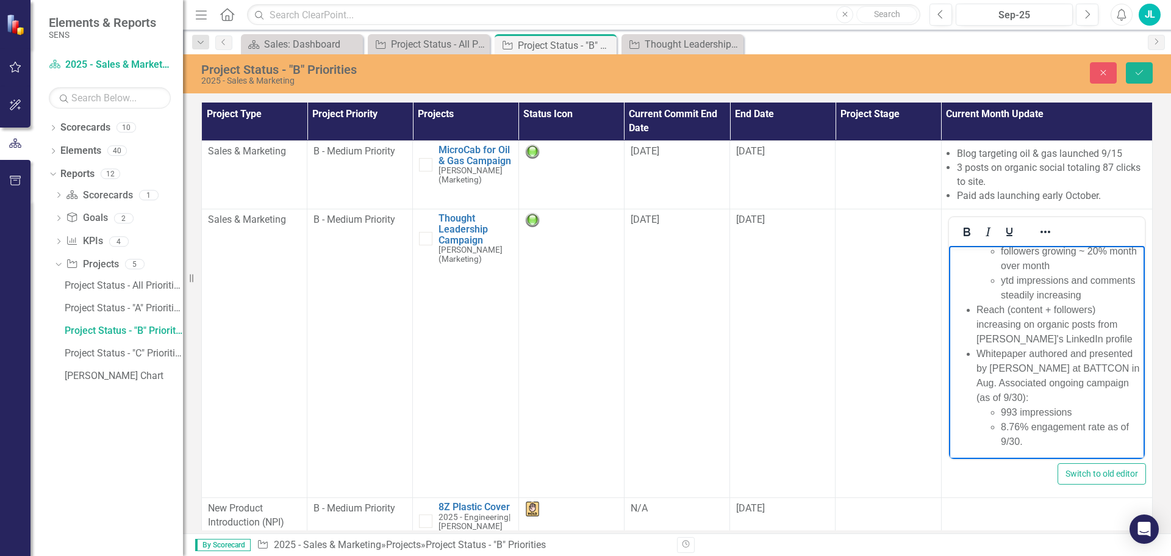
scroll to position [66, 0]
drag, startPoint x: 1022, startPoint y: 440, endPoint x: 1001, endPoint y: 437, distance: 22.3
click at [1001, 437] on li "8.76% engagement rate as of 9/30." at bounding box center [1071, 431] width 141 height 29
click at [1053, 436] on li "Featured in Powerline magazine" at bounding box center [1071, 438] width 141 height 15
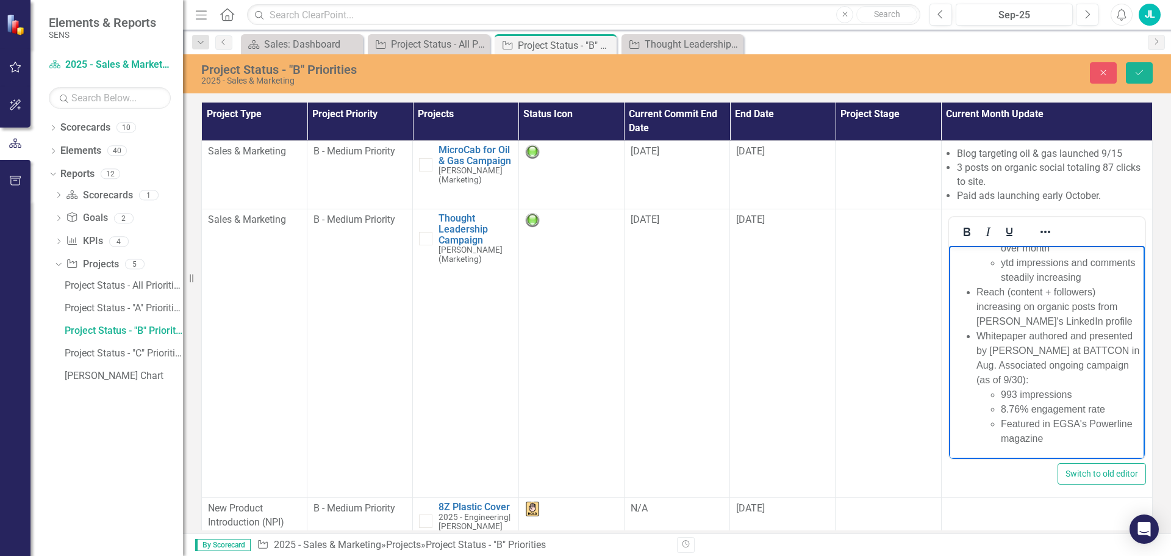
click at [1008, 422] on li "Featured in EGSA's Powerline magazine" at bounding box center [1071, 431] width 141 height 29
click at [1063, 437] on li "Featured in EGSA's Powerline magazine" at bounding box center [1071, 431] width 141 height 29
click at [1013, 419] on li "Featured in EGSA's Powerline magazine fall edition" at bounding box center [1071, 431] width 141 height 29
click at [1111, 437] on li "Featured in EGSA's Powerline magazine fall edition" at bounding box center [1071, 431] width 141 height 29
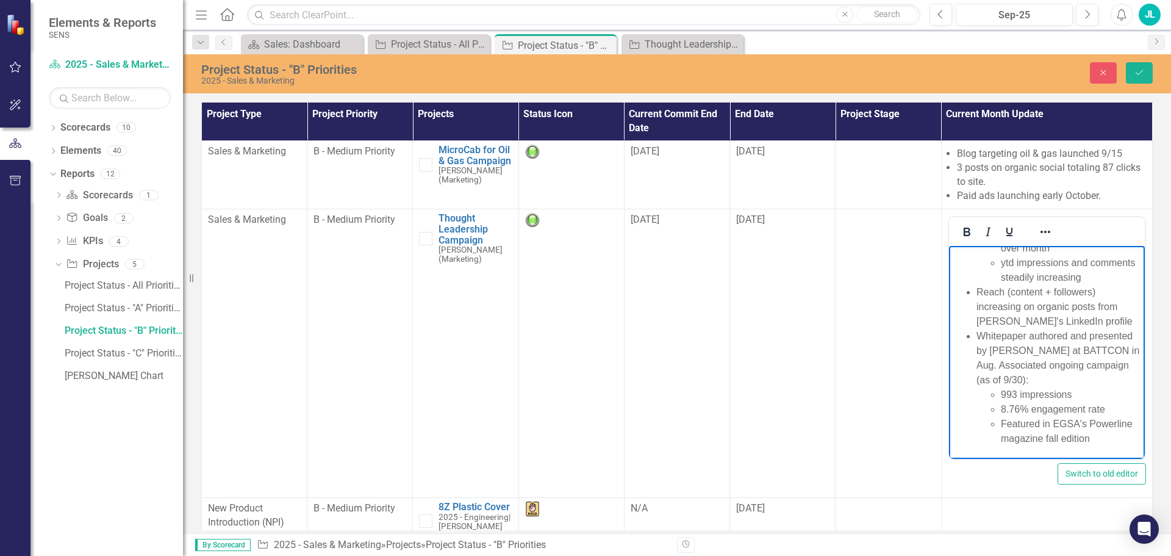
click at [1023, 420] on li "Featured in EGSA's Powerline magazine fall edition" at bounding box center [1071, 431] width 141 height 29
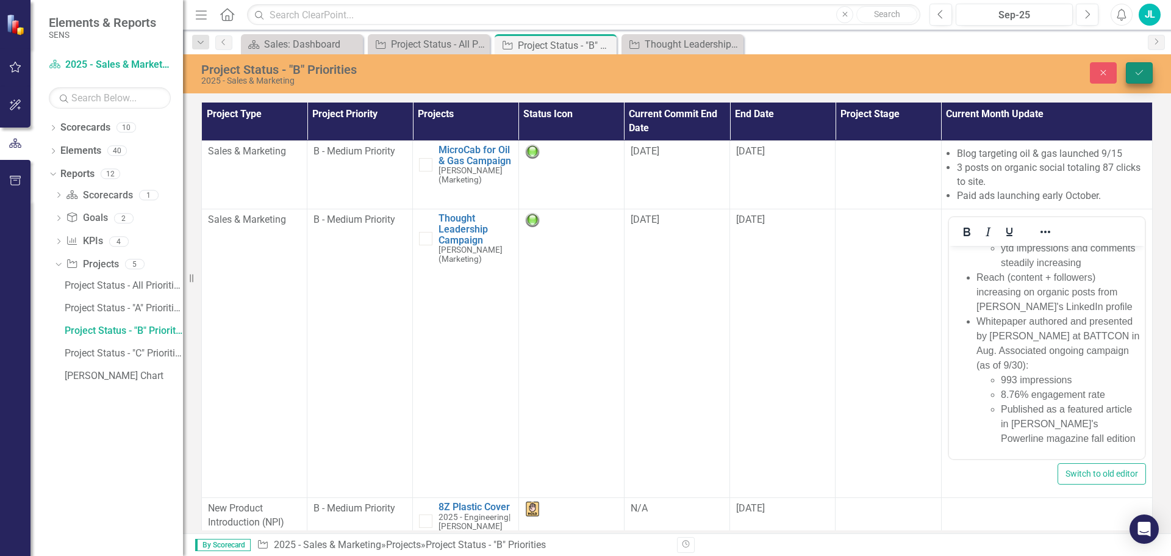
click at [1138, 76] on icon "Save" at bounding box center [1139, 72] width 11 height 9
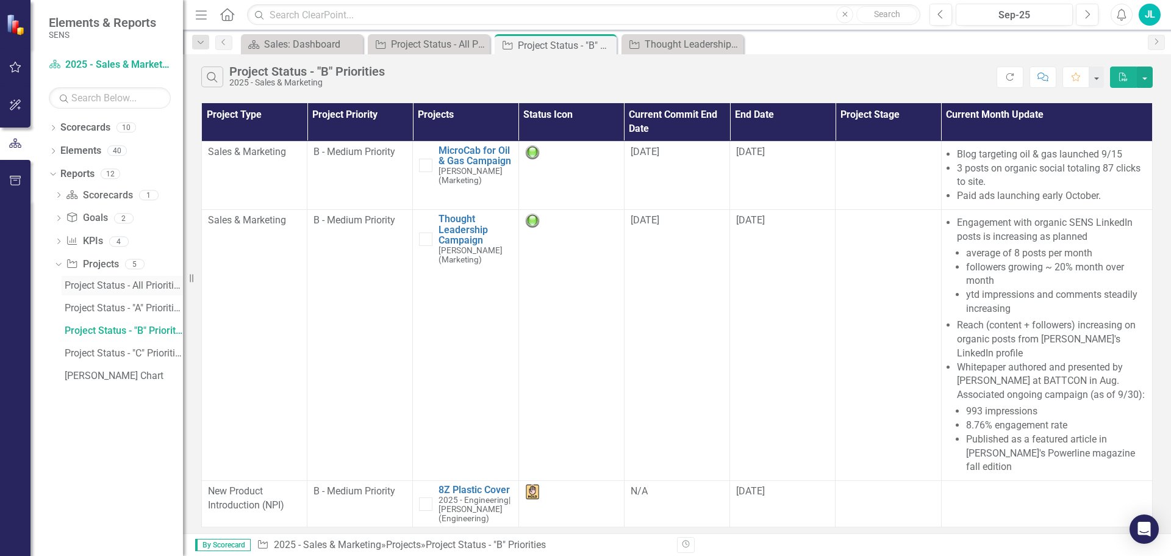
click at [95, 282] on div "Project Status - All Priorities" at bounding box center [124, 285] width 118 height 11
